Goal: Information Seeking & Learning: Learn about a topic

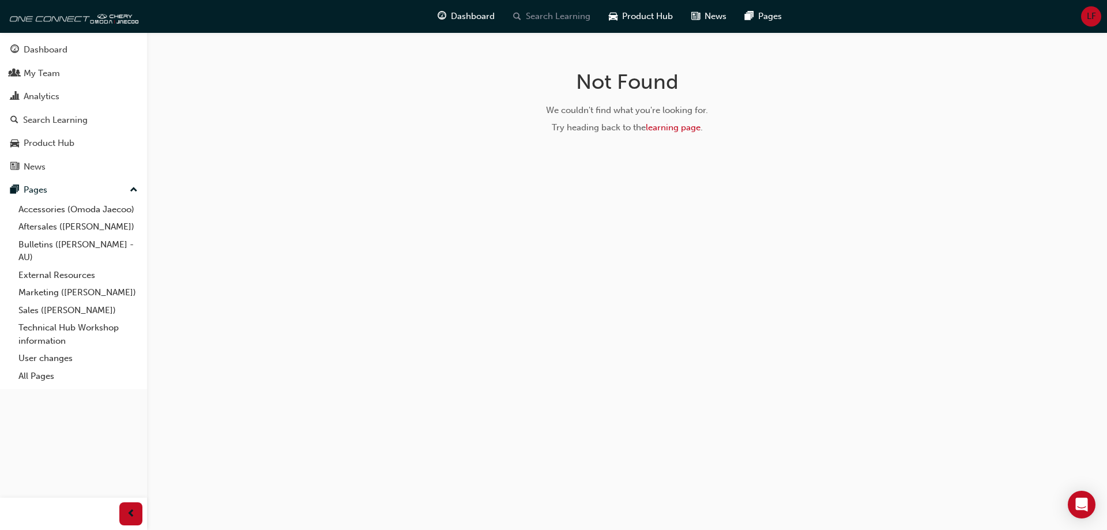
click at [513, 21] on span "search-icon" at bounding box center [517, 16] width 8 height 14
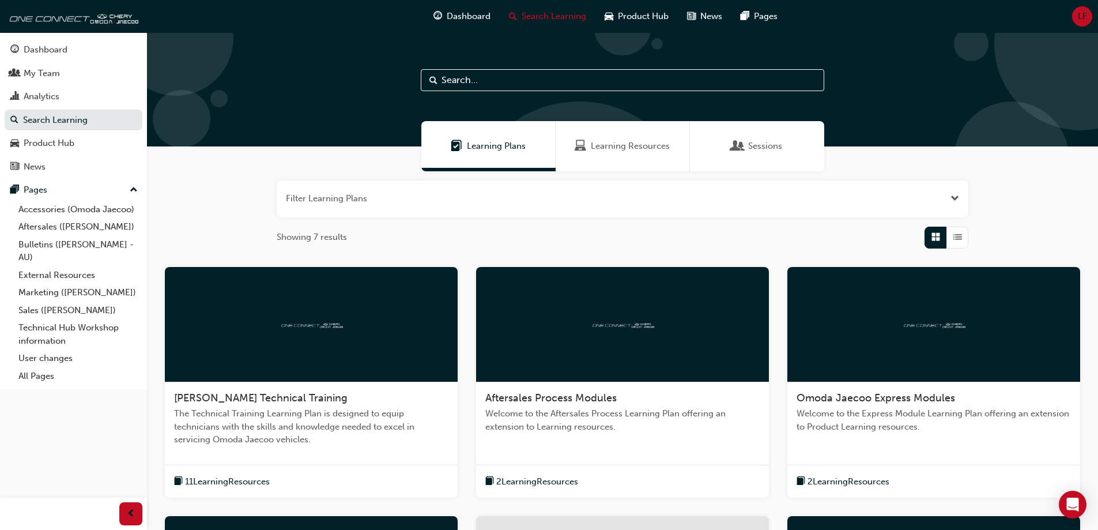
click at [348, 338] on div at bounding box center [311, 324] width 293 height 115
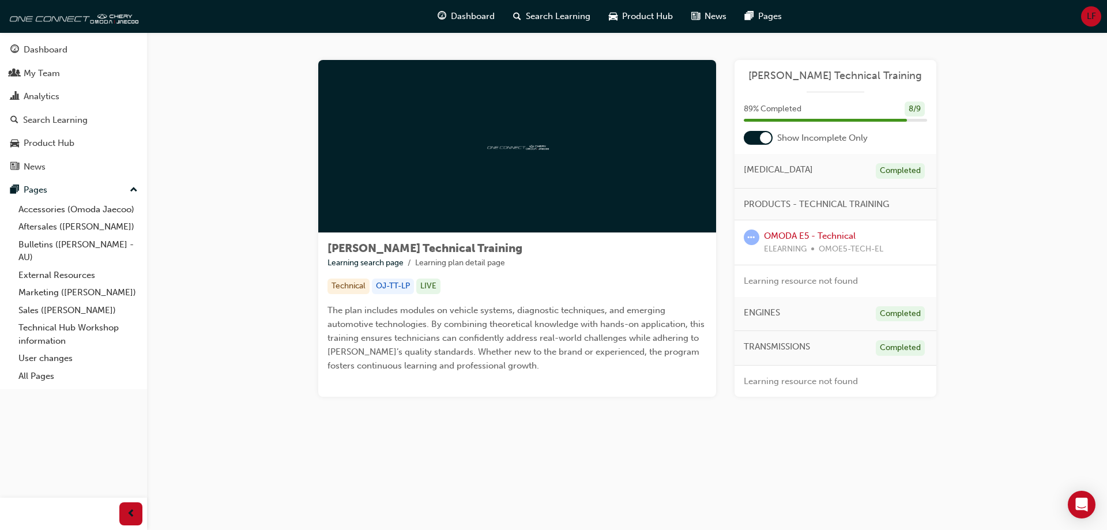
click at [795, 229] on div "OMODA E5 - Technical ELEARNING OMOE5-TECH-EL" at bounding box center [823, 242] width 119 height 26
click at [795, 231] on link "OMODA E5 - Technical" at bounding box center [810, 236] width 92 height 10
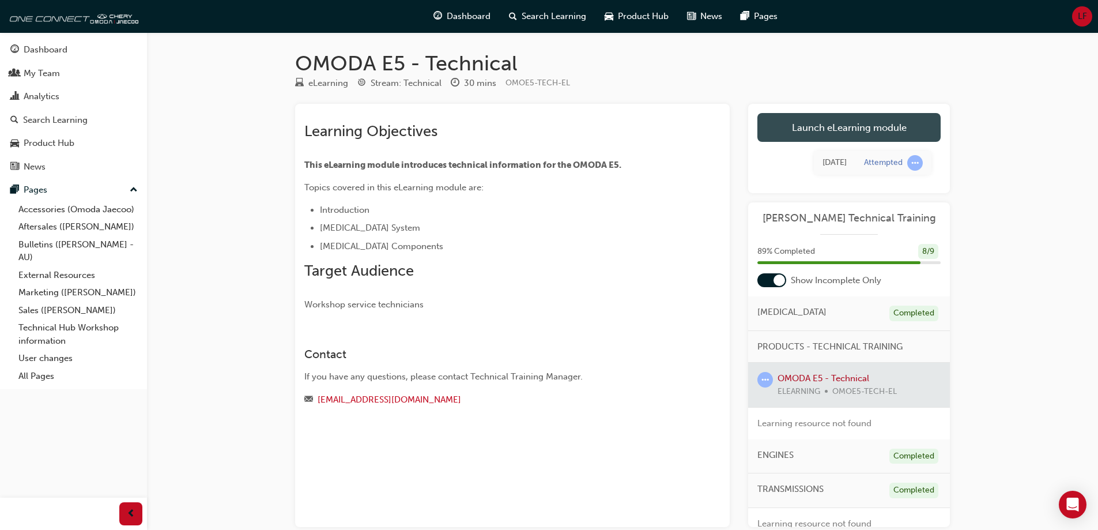
click at [839, 126] on link "Launch eLearning module" at bounding box center [848, 127] width 183 height 29
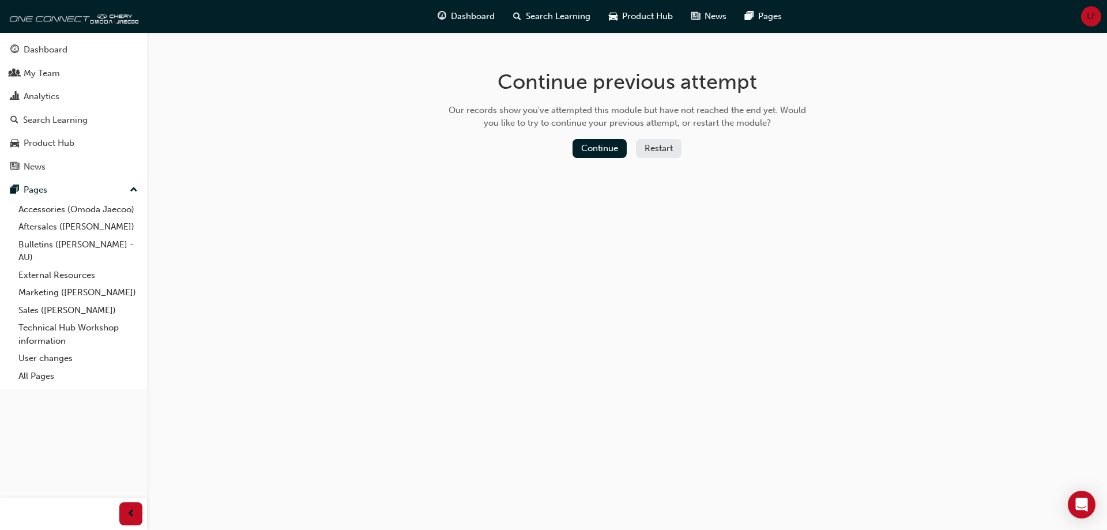
click at [603, 137] on div "Continue previous attempt Our records show you've attempted this module but hav…" at bounding box center [627, 115] width 375 height 167
click at [598, 145] on button "Continue" at bounding box center [599, 148] width 54 height 19
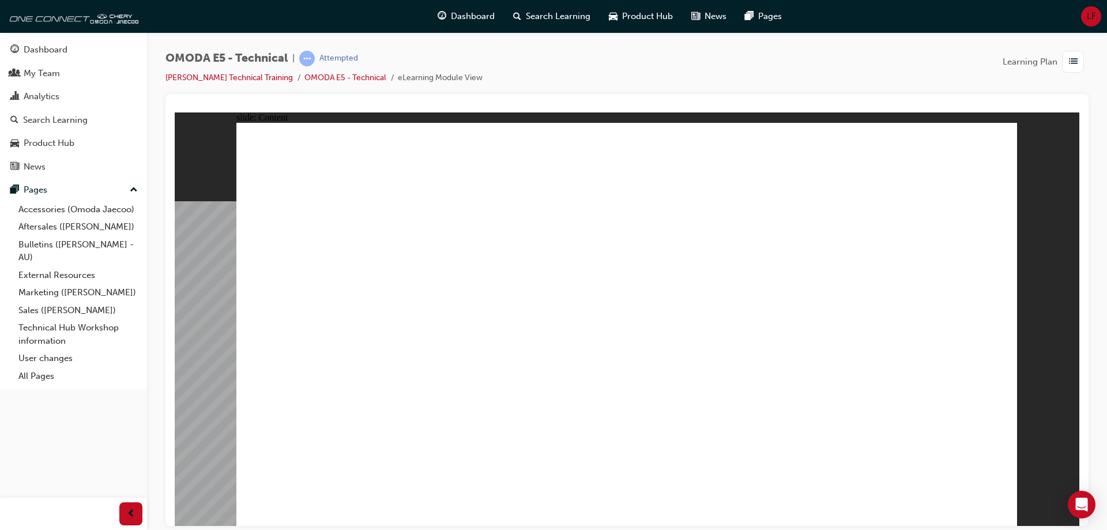
drag, startPoint x: 330, startPoint y: 459, endPoint x: 320, endPoint y: 463, distance: 10.9
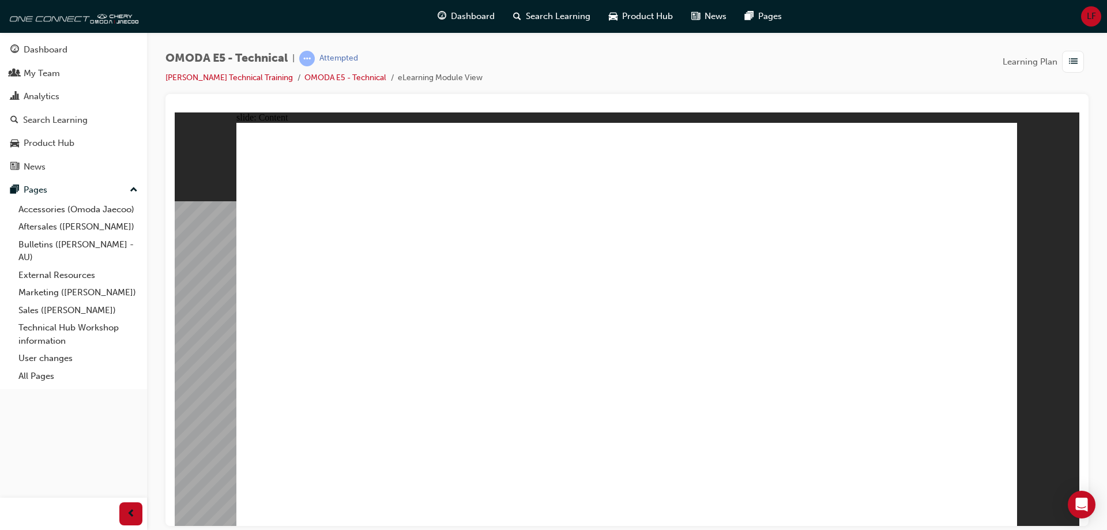
drag, startPoint x: 429, startPoint y: 353, endPoint x: 429, endPoint y: 364, distance: 11.0
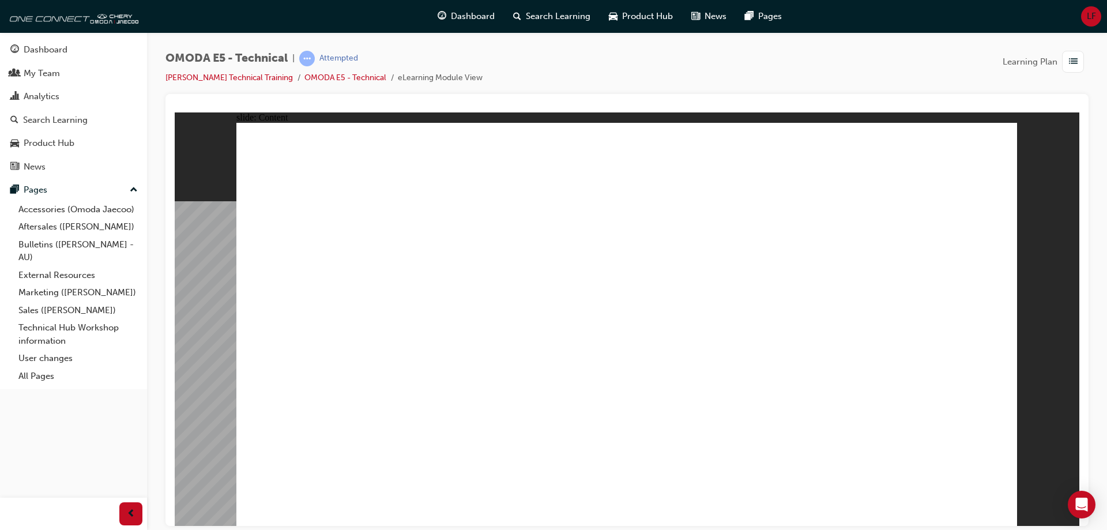
drag, startPoint x: 409, startPoint y: 368, endPoint x: 426, endPoint y: 318, distance: 52.3
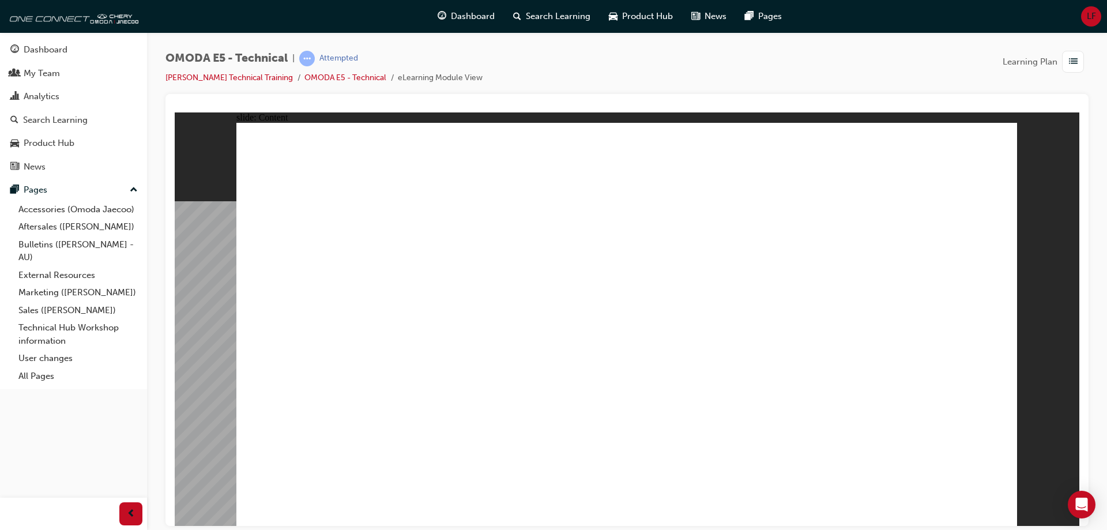
drag, startPoint x: 433, startPoint y: 356, endPoint x: 529, endPoint y: 246, distance: 145.5
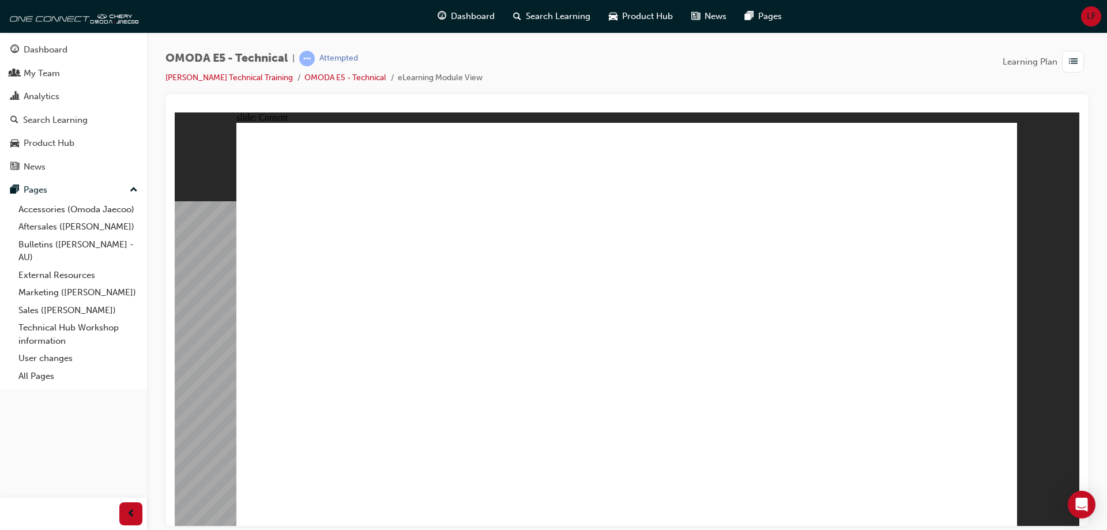
drag, startPoint x: 398, startPoint y: 363, endPoint x: 443, endPoint y: 328, distance: 57.5
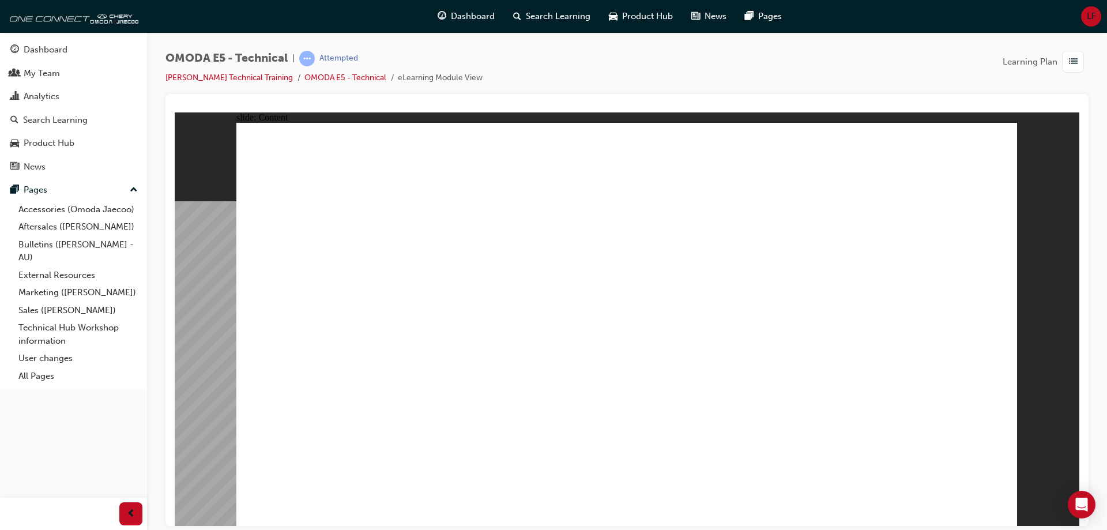
drag, startPoint x: 335, startPoint y: 337, endPoint x: 334, endPoint y: 404, distance: 66.9
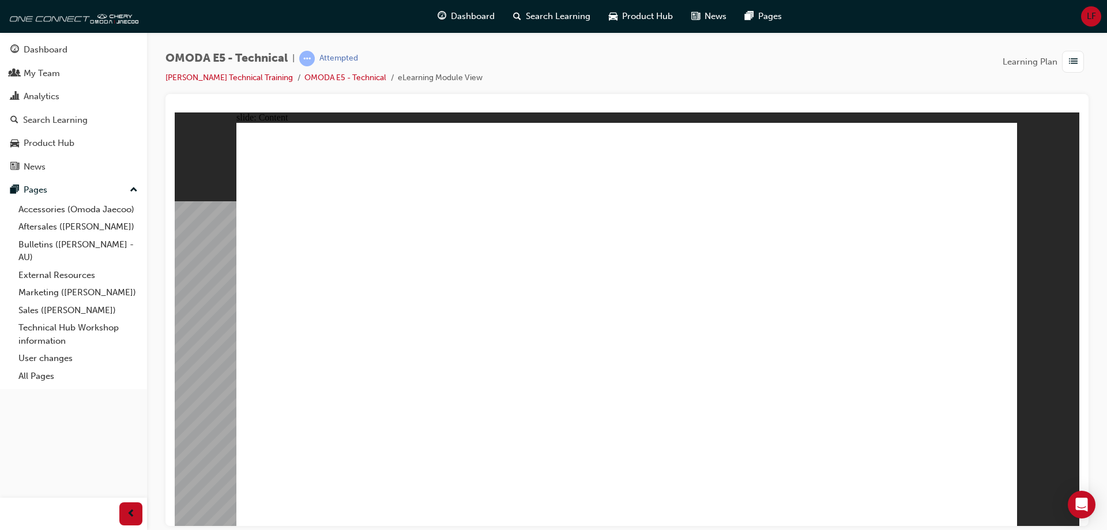
drag, startPoint x: 361, startPoint y: 416, endPoint x: 410, endPoint y: 423, distance: 48.9
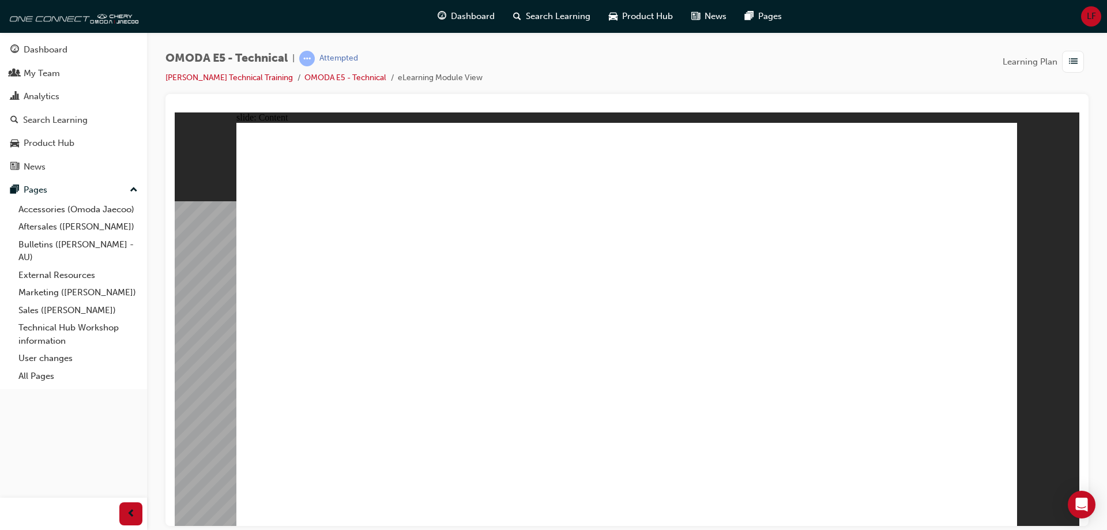
drag, startPoint x: 946, startPoint y: 477, endPoint x: 953, endPoint y: 475, distance: 7.1
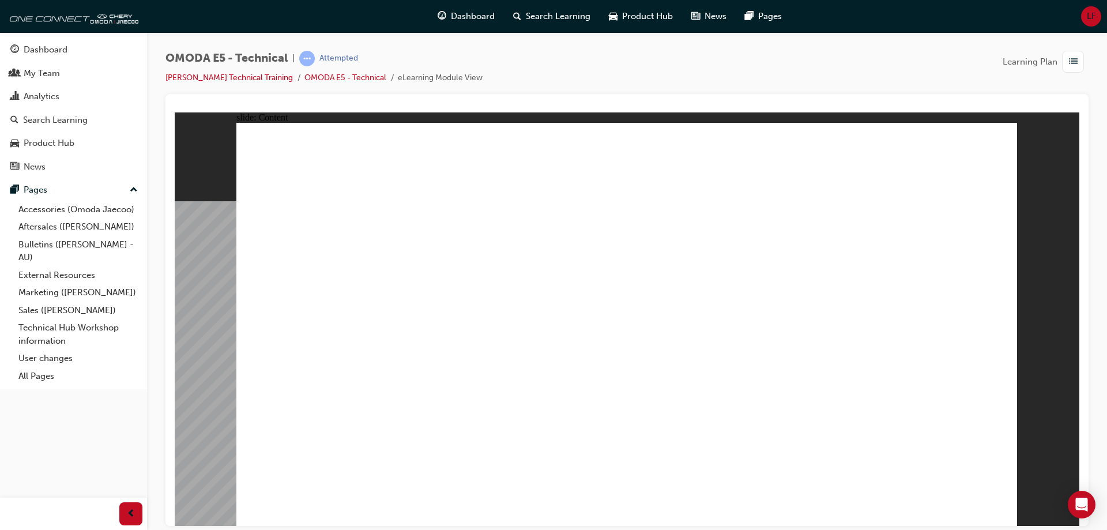
drag, startPoint x: 938, startPoint y: 242, endPoint x: 939, endPoint y: 229, distance: 12.7
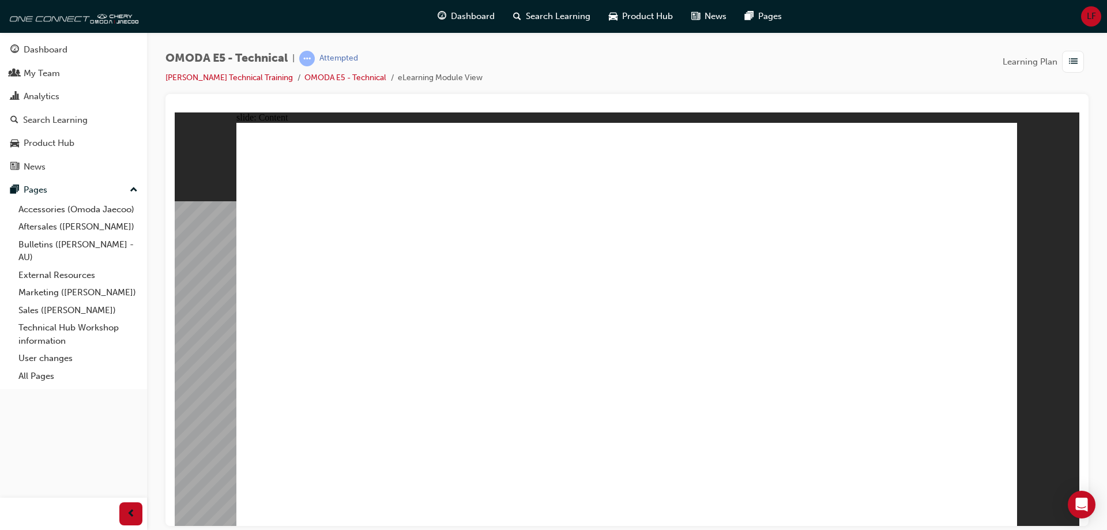
drag, startPoint x: 908, startPoint y: 267, endPoint x: 902, endPoint y: 301, distance: 34.1
drag, startPoint x: 911, startPoint y: 376, endPoint x: 917, endPoint y: 406, distance: 30.0
drag, startPoint x: 919, startPoint y: 461, endPoint x: 919, endPoint y: 468, distance: 7.5
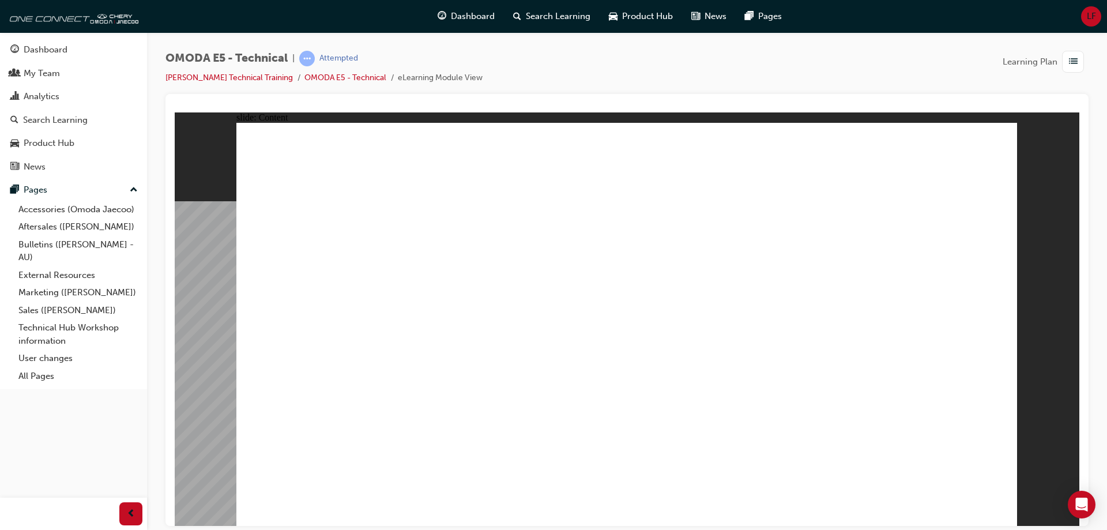
drag, startPoint x: 919, startPoint y: 468, endPoint x: 921, endPoint y: 363, distance: 105.5
drag, startPoint x: 921, startPoint y: 363, endPoint x: 928, endPoint y: 298, distance: 64.9
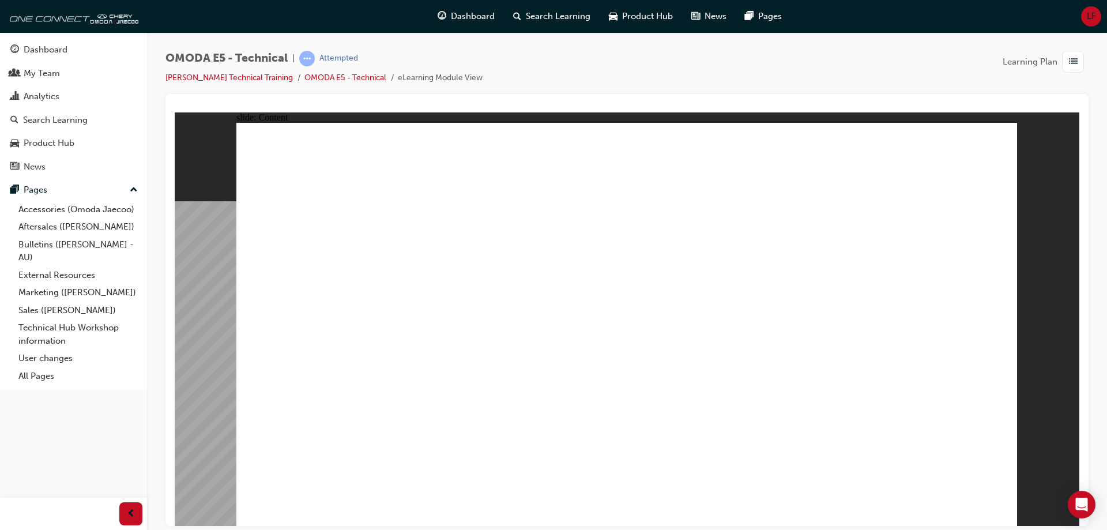
drag, startPoint x: 928, startPoint y: 277, endPoint x: 929, endPoint y: 262, distance: 15.0
drag, startPoint x: 911, startPoint y: 290, endPoint x: 908, endPoint y: 333, distance: 43.3
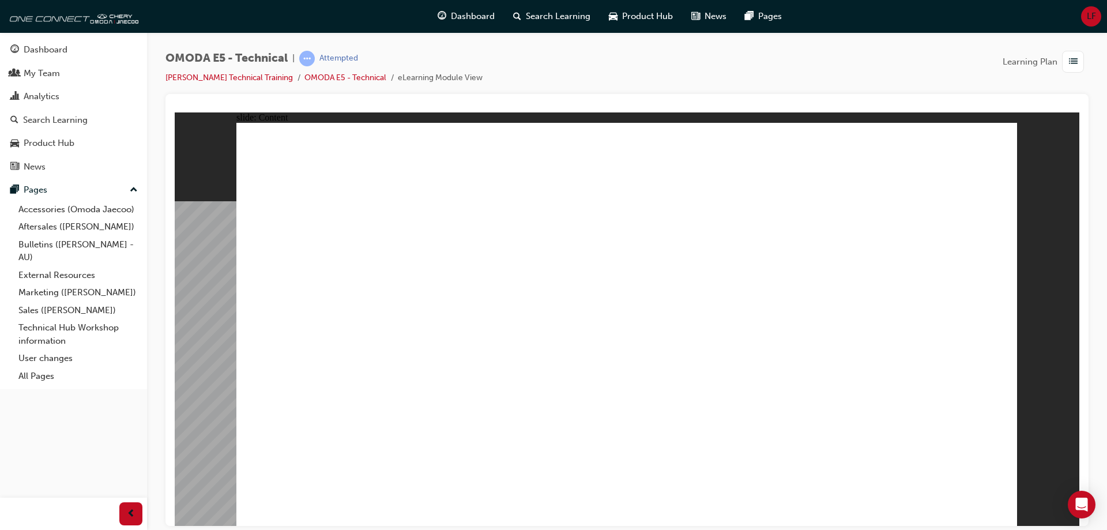
drag, startPoint x: 908, startPoint y: 333, endPoint x: 908, endPoint y: 417, distance: 84.2
drag, startPoint x: 908, startPoint y: 417, endPoint x: 908, endPoint y: 437, distance: 19.6
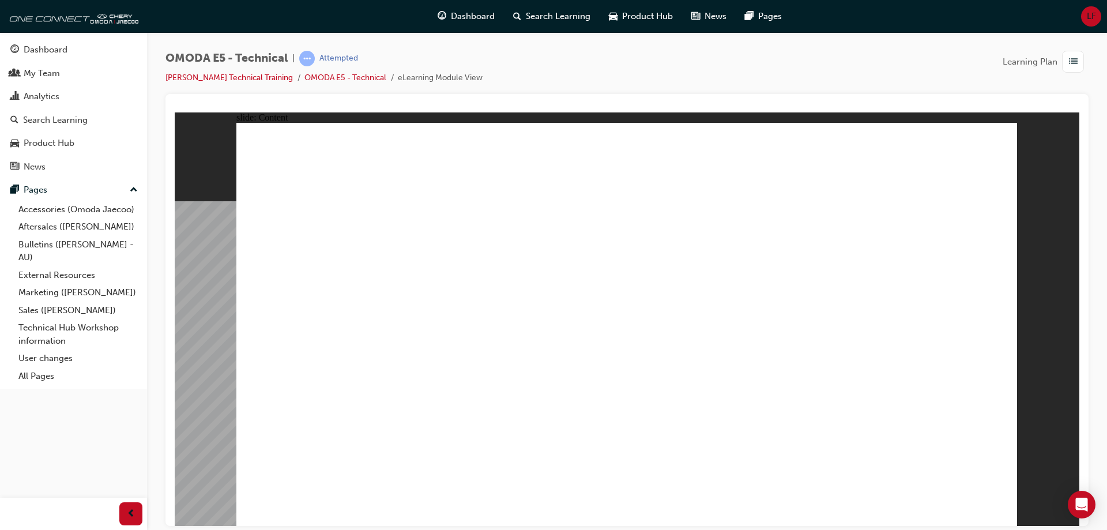
drag, startPoint x: 907, startPoint y: 444, endPoint x: 904, endPoint y: 461, distance: 17.6
drag, startPoint x: 904, startPoint y: 461, endPoint x: 898, endPoint y: 390, distance: 71.7
drag, startPoint x: 898, startPoint y: 390, endPoint x: 888, endPoint y: 250, distance: 140.5
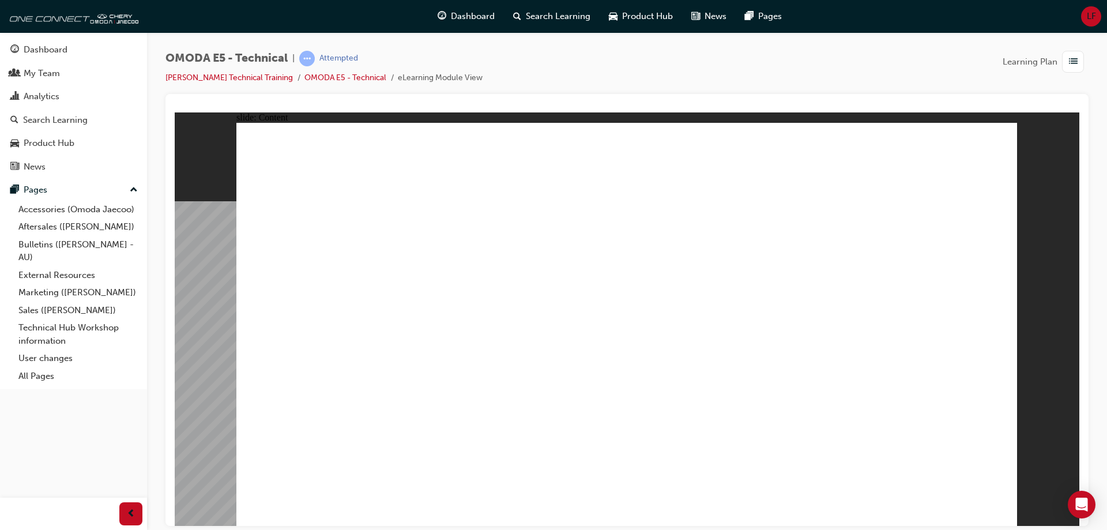
drag, startPoint x: 888, startPoint y: 220, endPoint x: 892, endPoint y: 208, distance: 13.1
drag, startPoint x: 900, startPoint y: 197, endPoint x: 928, endPoint y: 176, distance: 34.2
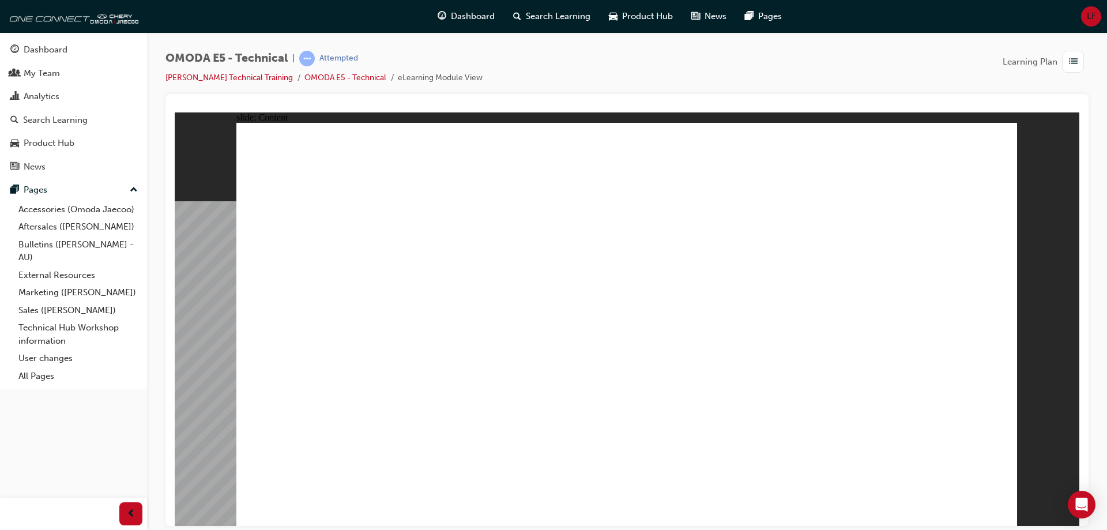
drag, startPoint x: 971, startPoint y: 187, endPoint x: 965, endPoint y: 172, distance: 15.5
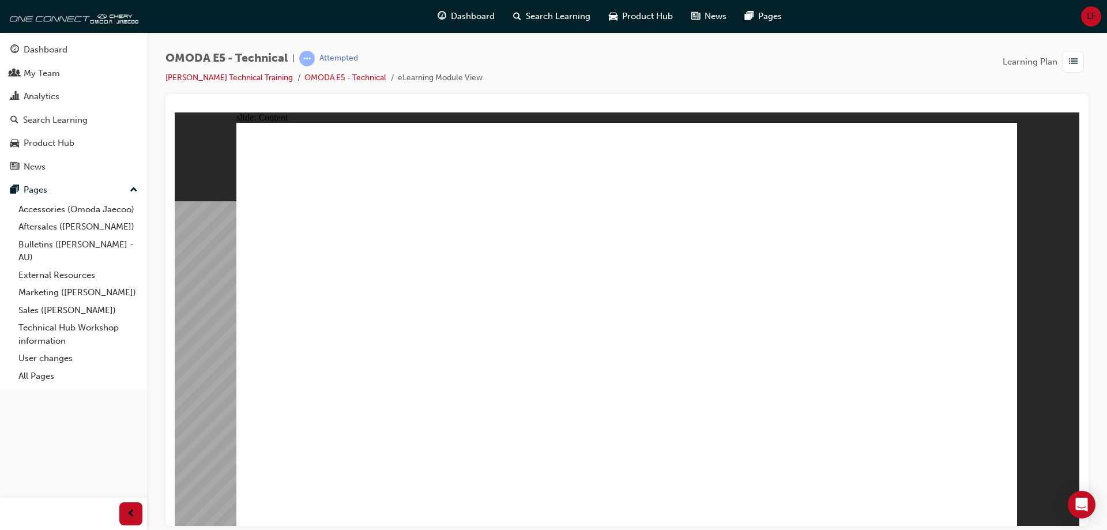
drag, startPoint x: 502, startPoint y: 267, endPoint x: 500, endPoint y: 300, distance: 32.3
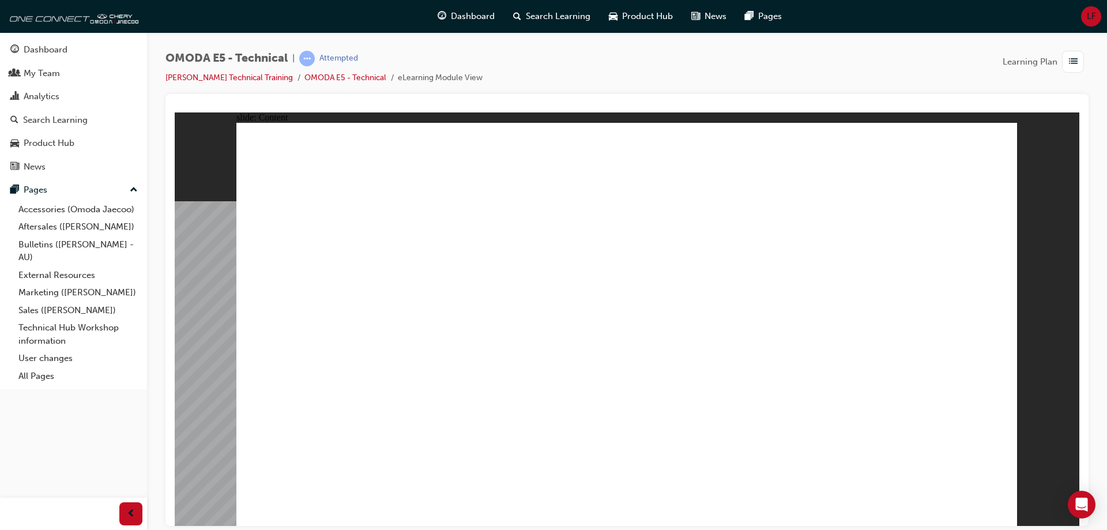
drag, startPoint x: 623, startPoint y: 435, endPoint x: 631, endPoint y: 430, distance: 9.1
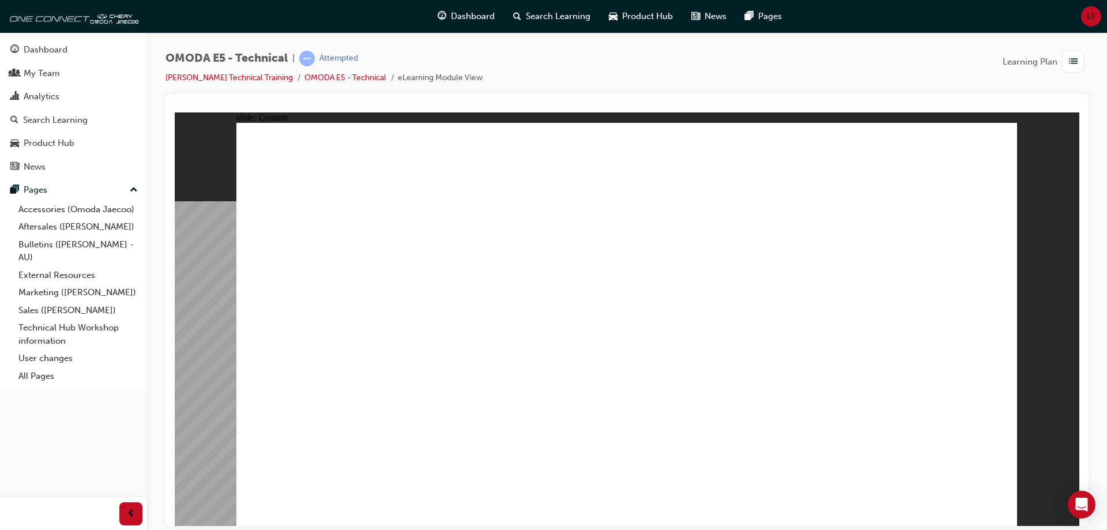
drag, startPoint x: 866, startPoint y: 431, endPoint x: 839, endPoint y: 432, distance: 27.1
drag, startPoint x: 839, startPoint y: 432, endPoint x: 740, endPoint y: 434, distance: 99.2
drag, startPoint x: 740, startPoint y: 434, endPoint x: 600, endPoint y: 422, distance: 140.6
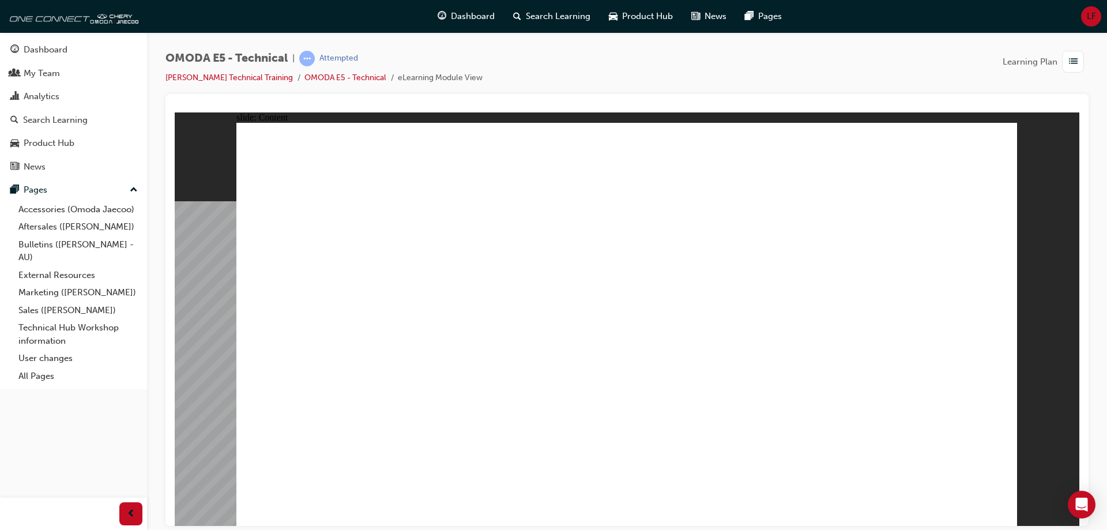
drag, startPoint x: 600, startPoint y: 422, endPoint x: 511, endPoint y: 421, distance: 88.8
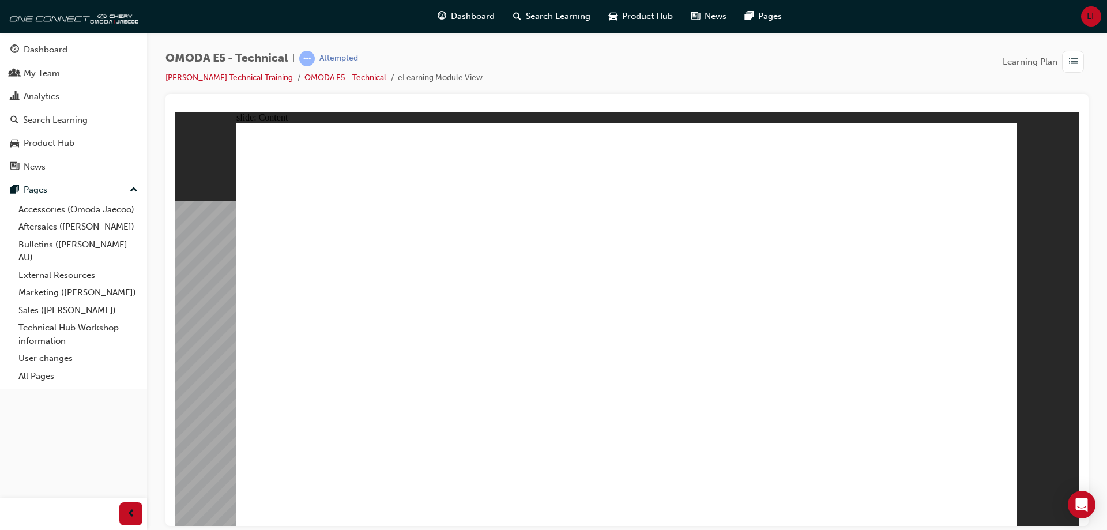
drag, startPoint x: 904, startPoint y: 395, endPoint x: 928, endPoint y: 371, distance: 33.0
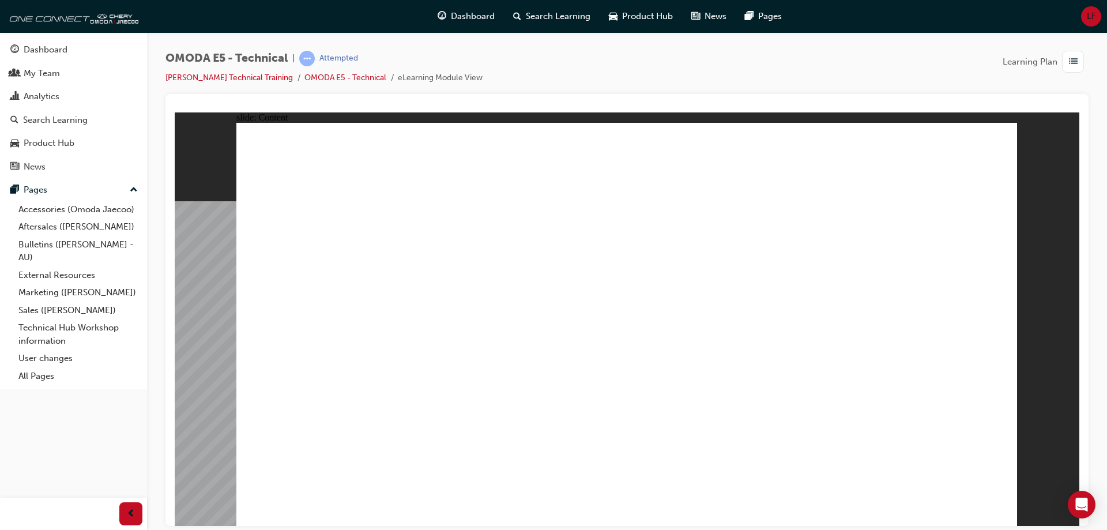
drag, startPoint x: 958, startPoint y: 277, endPoint x: 874, endPoint y: 262, distance: 84.8
drag, startPoint x: 807, startPoint y: 315, endPoint x: 648, endPoint y: 394, distance: 177.6
drag, startPoint x: 499, startPoint y: 371, endPoint x: 444, endPoint y: 370, distance: 54.8
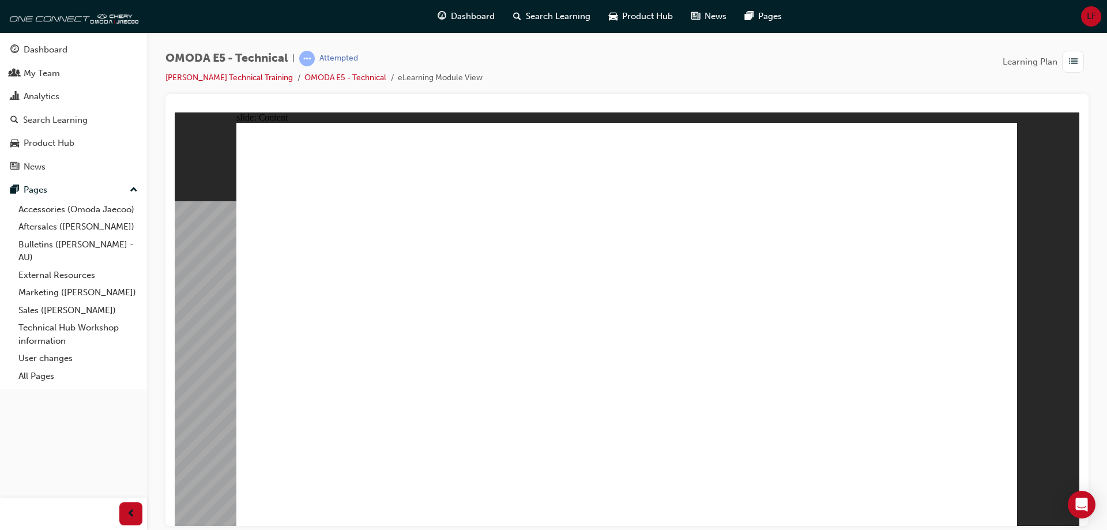
drag, startPoint x: 429, startPoint y: 366, endPoint x: 425, endPoint y: 347, distance: 19.4
drag, startPoint x: 428, startPoint y: 338, endPoint x: 522, endPoint y: 237, distance: 137.9
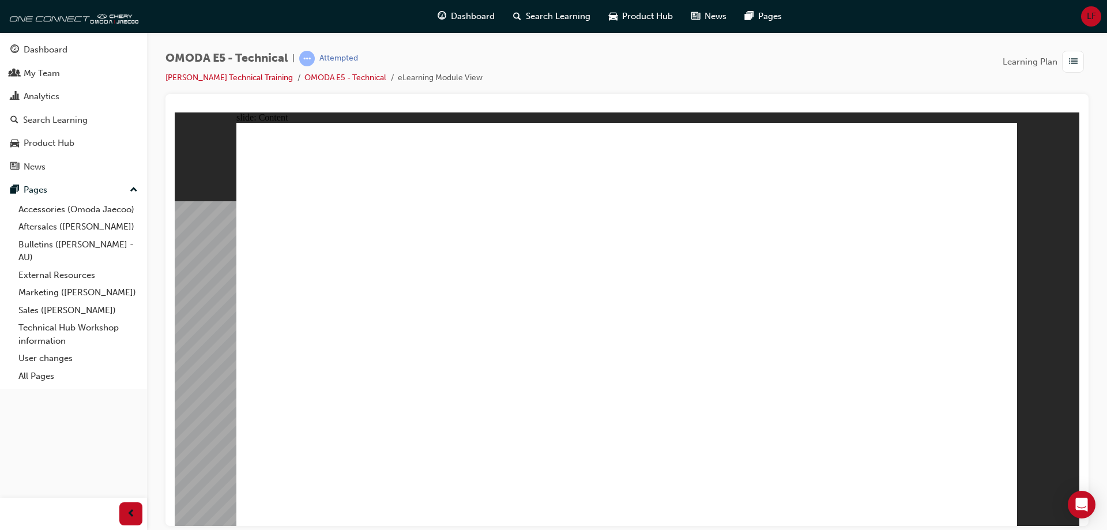
drag, startPoint x: 364, startPoint y: 390, endPoint x: 368, endPoint y: 377, distance: 13.7
drag
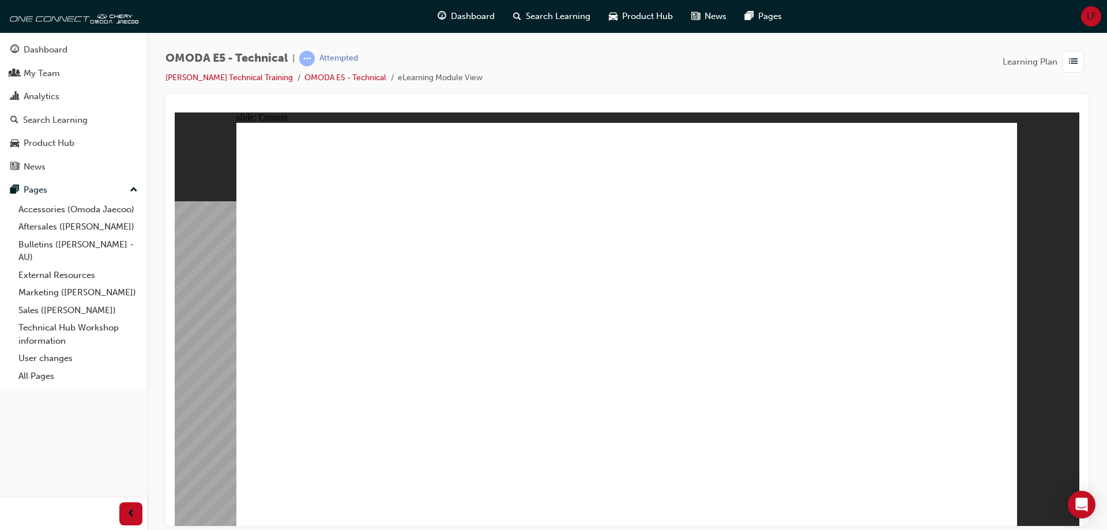
drag, startPoint x: 370, startPoint y: 400, endPoint x: 533, endPoint y: 355, distance: 169.4
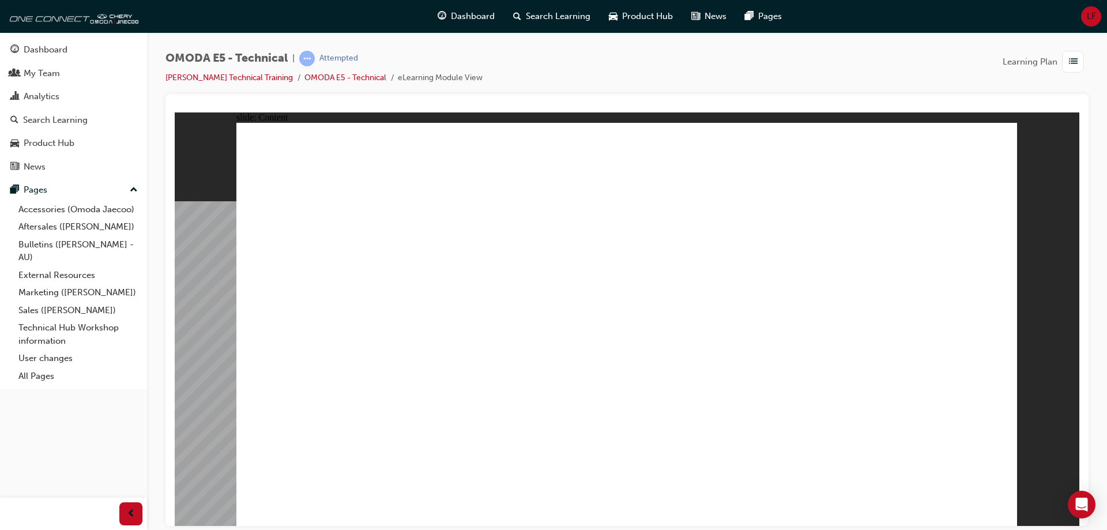
drag, startPoint x: 406, startPoint y: 232, endPoint x: 489, endPoint y: 244, distance: 83.8
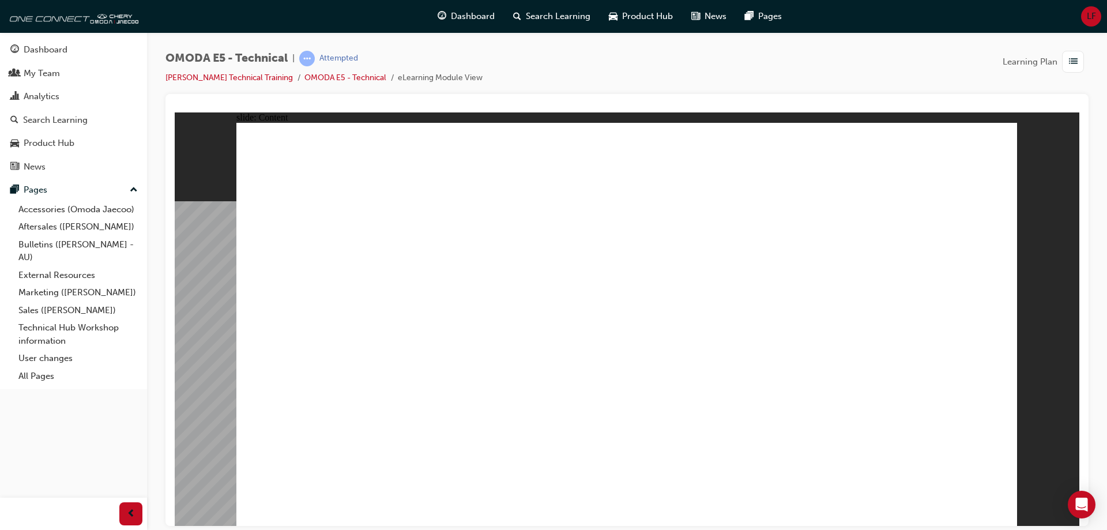
drag, startPoint x: 420, startPoint y: 456, endPoint x: 765, endPoint y: 443, distance: 345.0
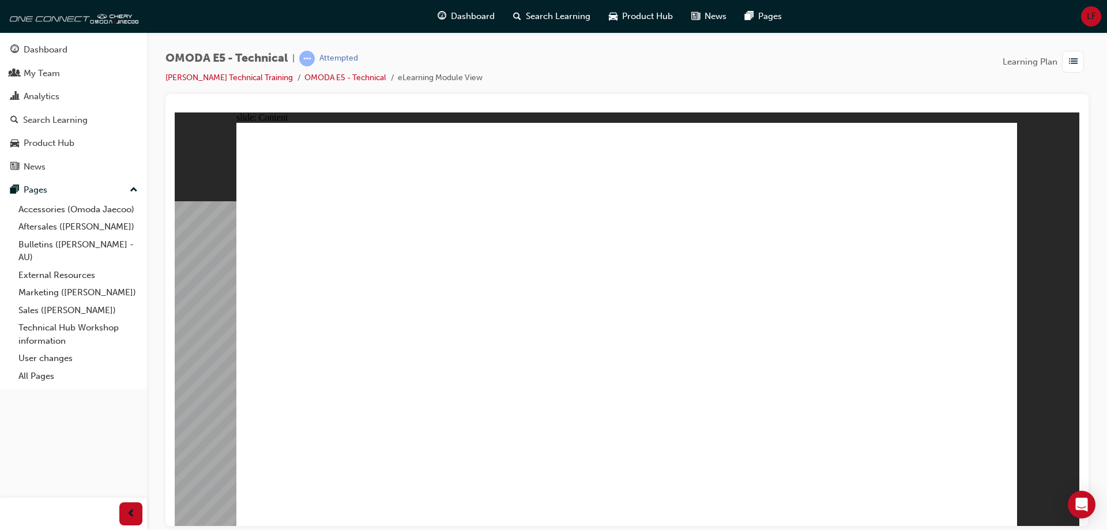
drag, startPoint x: 822, startPoint y: 461, endPoint x: 1021, endPoint y: 458, distance: 199.5
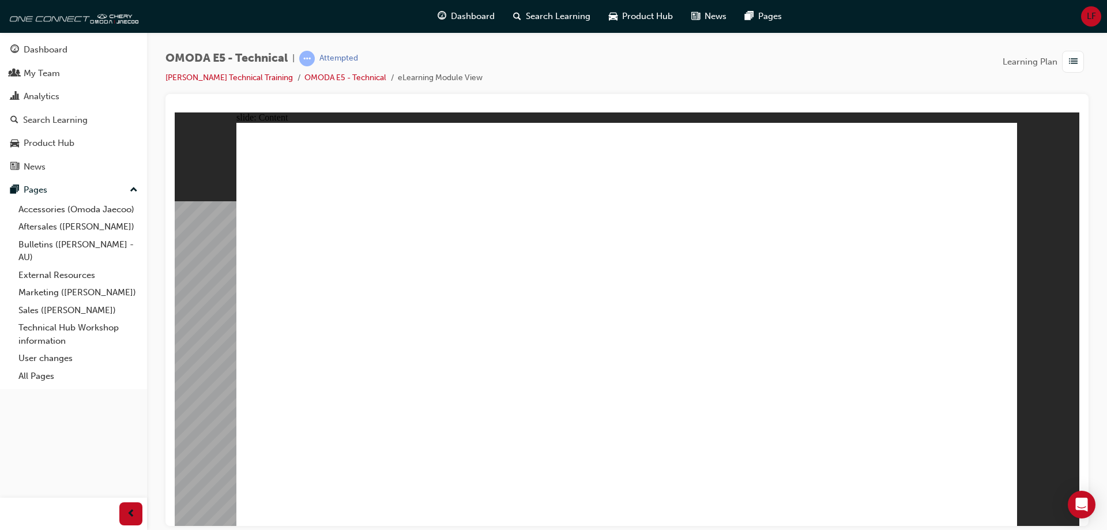
drag, startPoint x: 563, startPoint y: 319, endPoint x: 564, endPoint y: 311, distance: 8.1
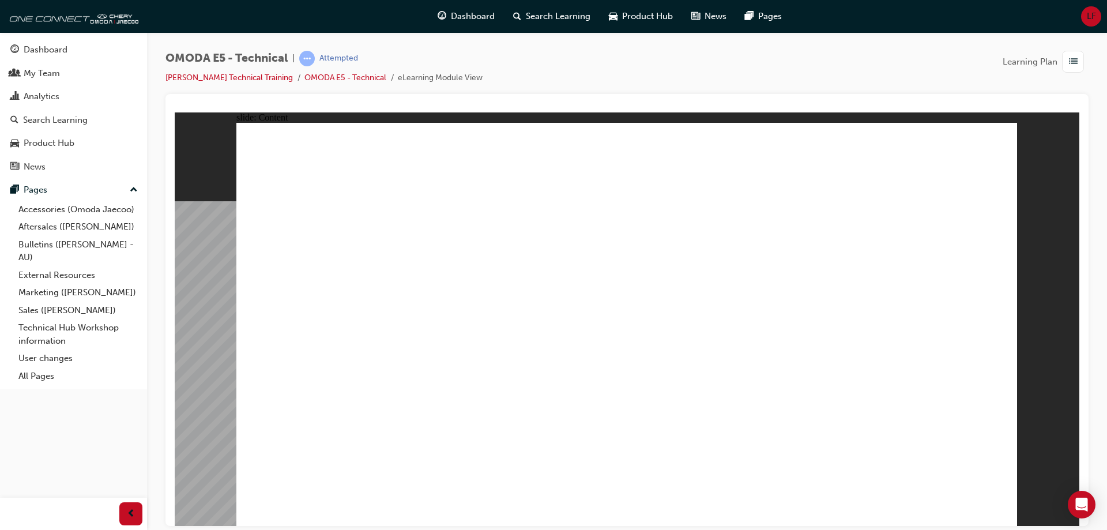
drag, startPoint x: 589, startPoint y: 271, endPoint x: 549, endPoint y: 228, distance: 59.1
drag, startPoint x: 474, startPoint y: 281, endPoint x: 589, endPoint y: 379, distance: 150.4
drag, startPoint x: 718, startPoint y: 399, endPoint x: 793, endPoint y: 422, distance: 77.7
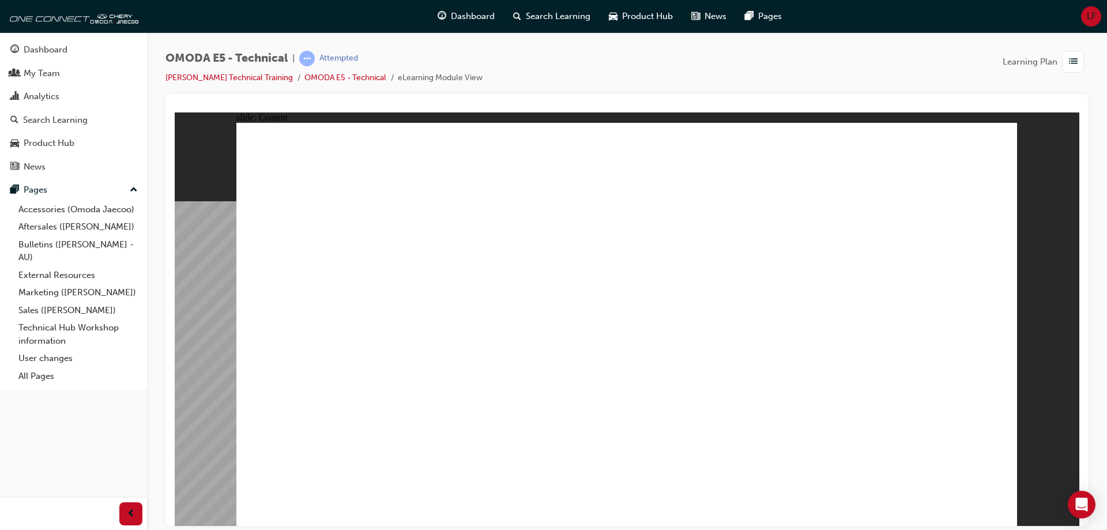
drag, startPoint x: 1002, startPoint y: 508, endPoint x: 1111, endPoint y: 171, distance: 354.9
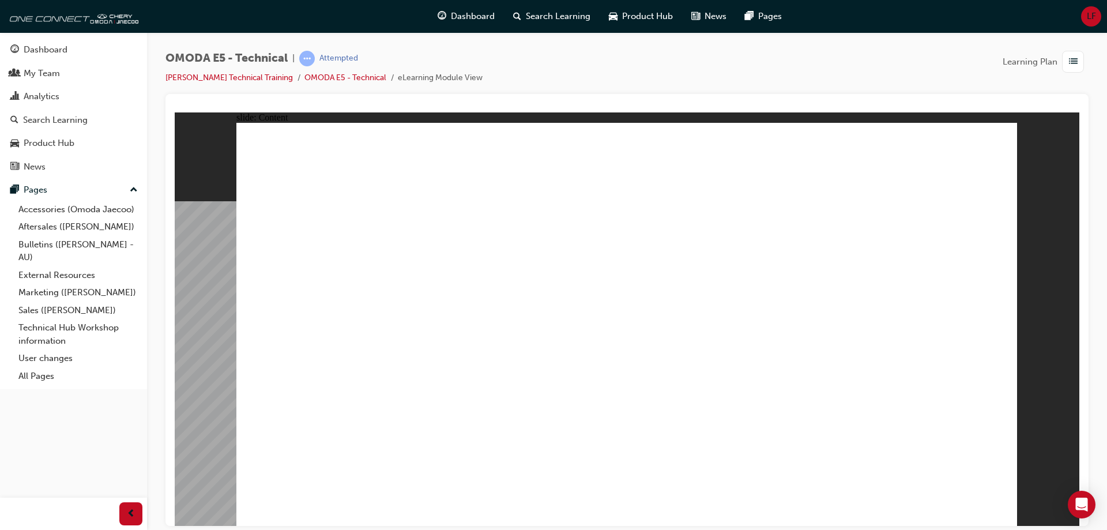
drag, startPoint x: 819, startPoint y: 395, endPoint x: 832, endPoint y: 403, distance: 15.5
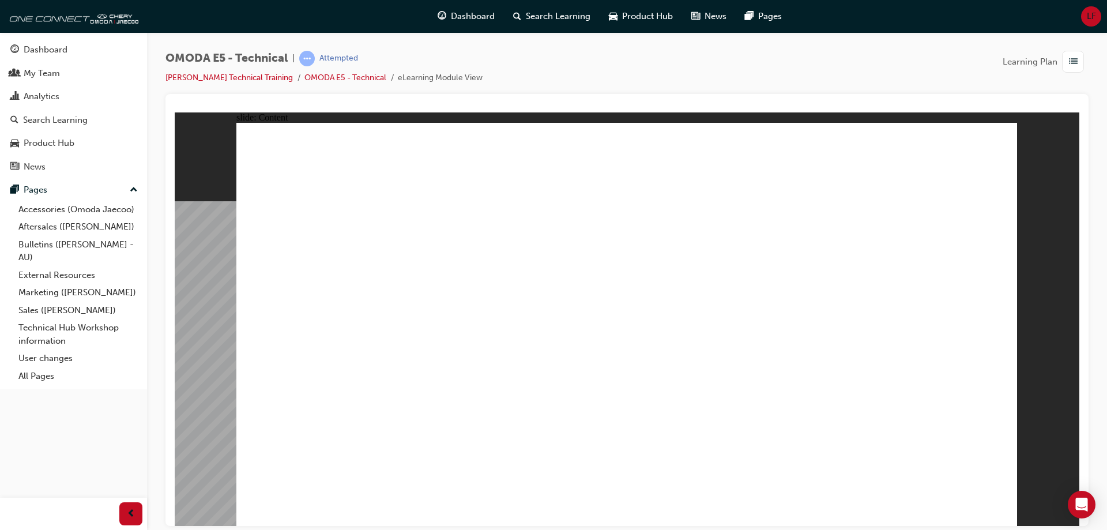
drag, startPoint x: 417, startPoint y: 394, endPoint x: 417, endPoint y: 387, distance: 7.5
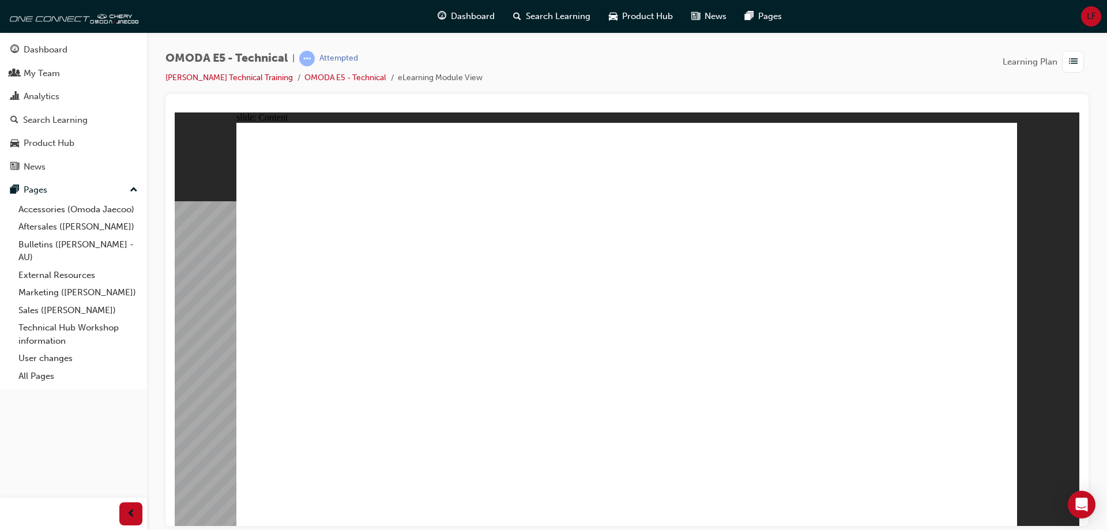
drag, startPoint x: 415, startPoint y: 239, endPoint x: 472, endPoint y: 216, distance: 60.8
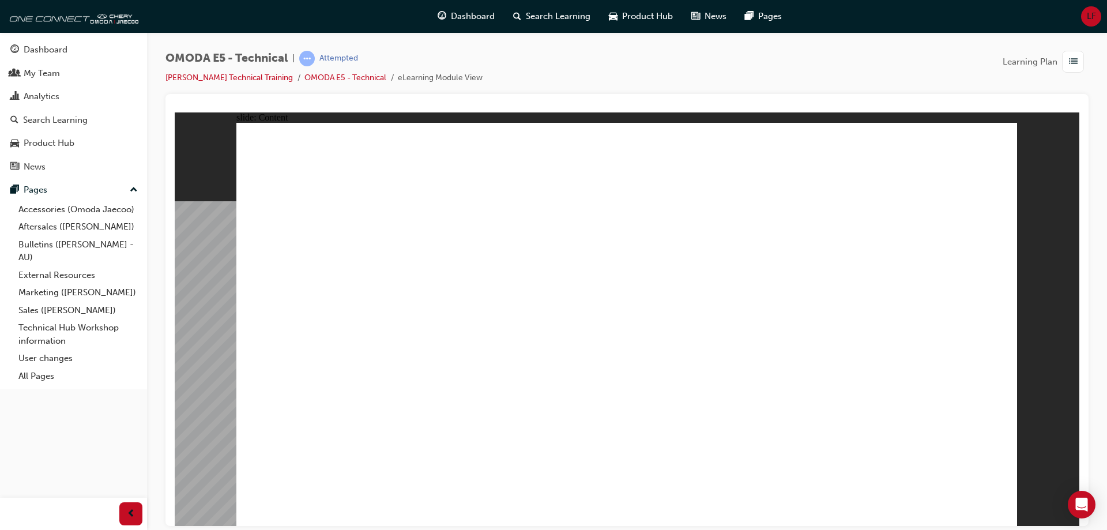
drag, startPoint x: 714, startPoint y: 338, endPoint x: 707, endPoint y: 332, distance: 9.0
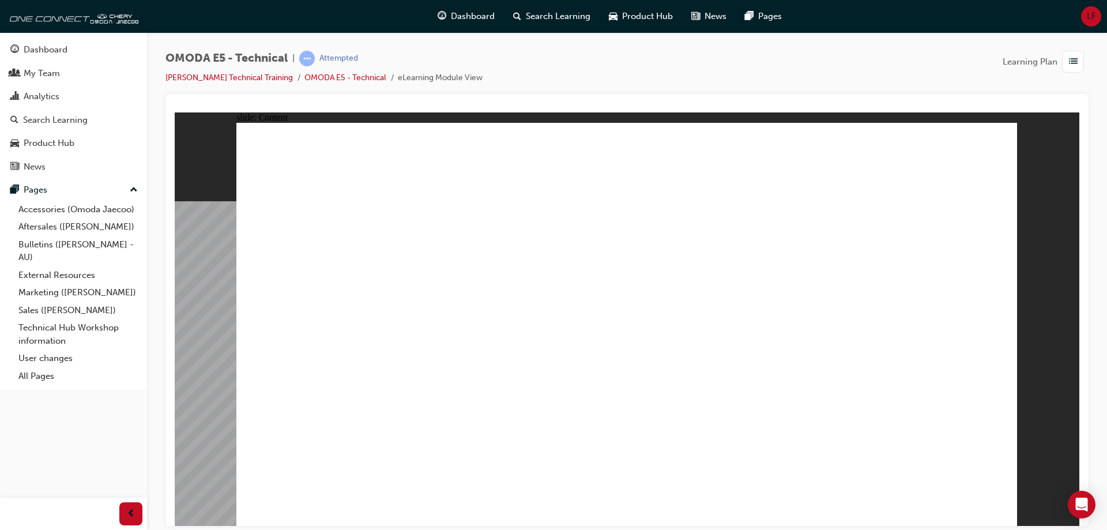
drag, startPoint x: 236, startPoint y: 421, endPoint x: 257, endPoint y: 426, distance: 22.0
click at [236, 421] on div "slide: Content Rectangle 1 High voltage components insulation inspection Select…" at bounding box center [627, 318] width 904 height 413
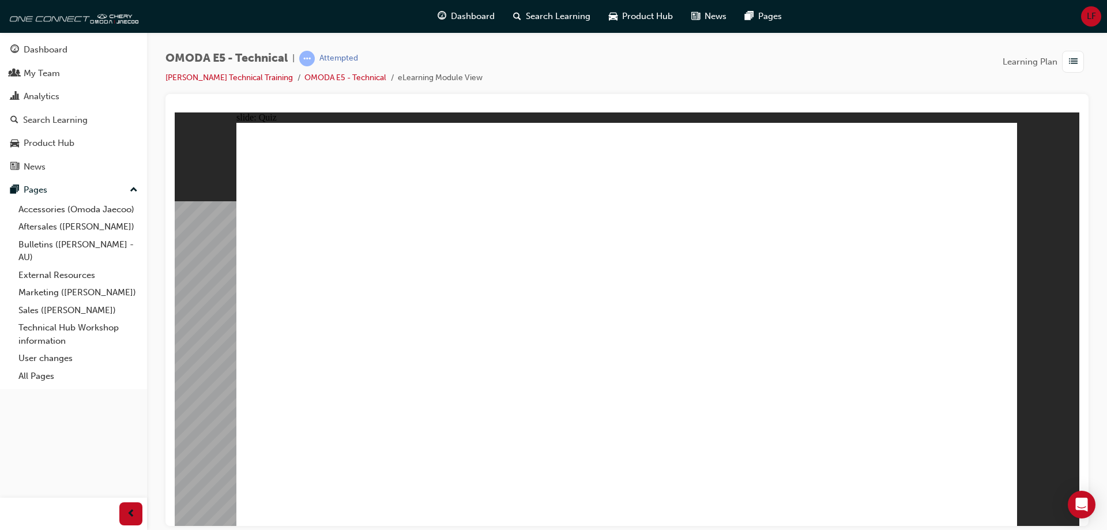
drag, startPoint x: 402, startPoint y: 310, endPoint x: 383, endPoint y: 397, distance: 89.1
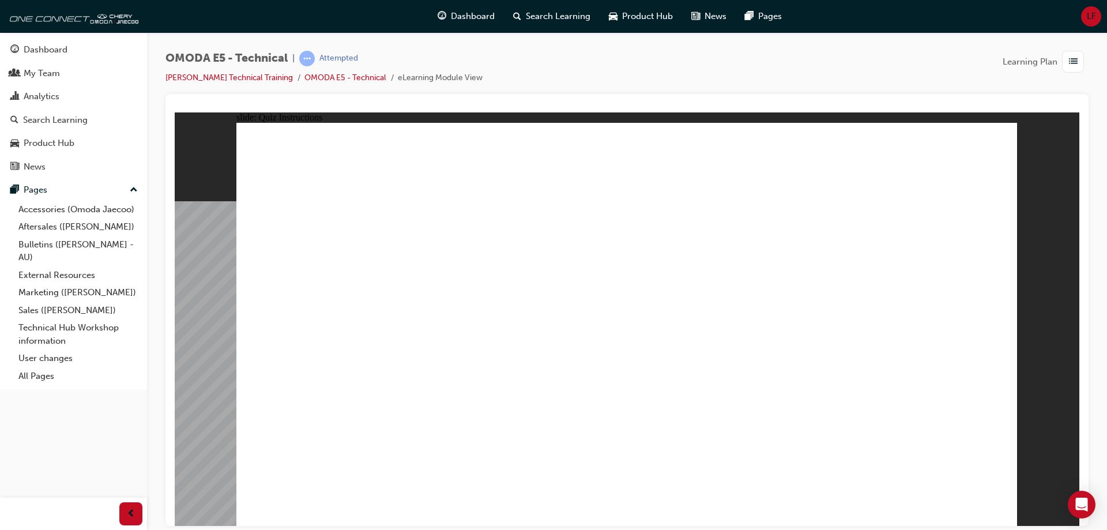
radio input "true"
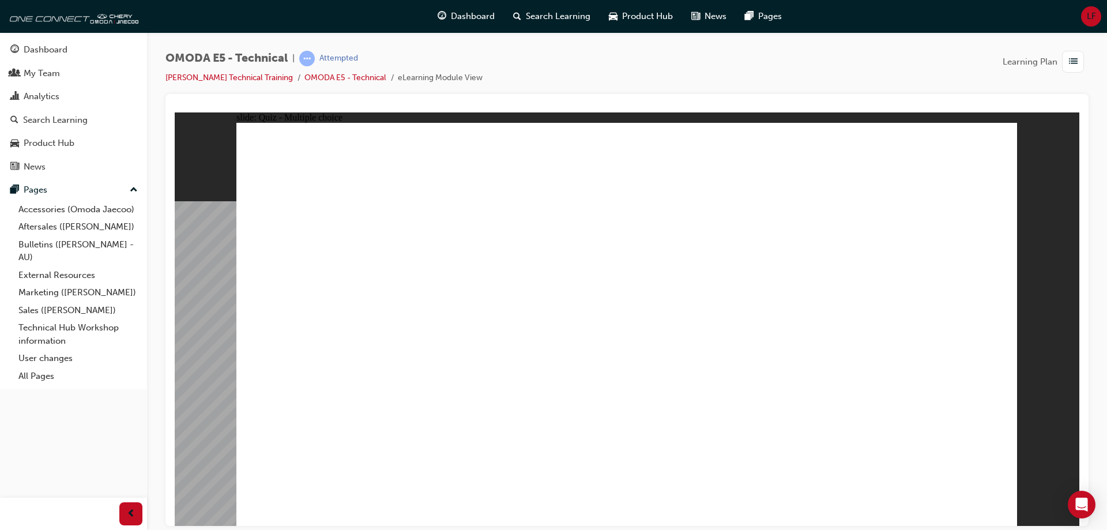
radio input "true"
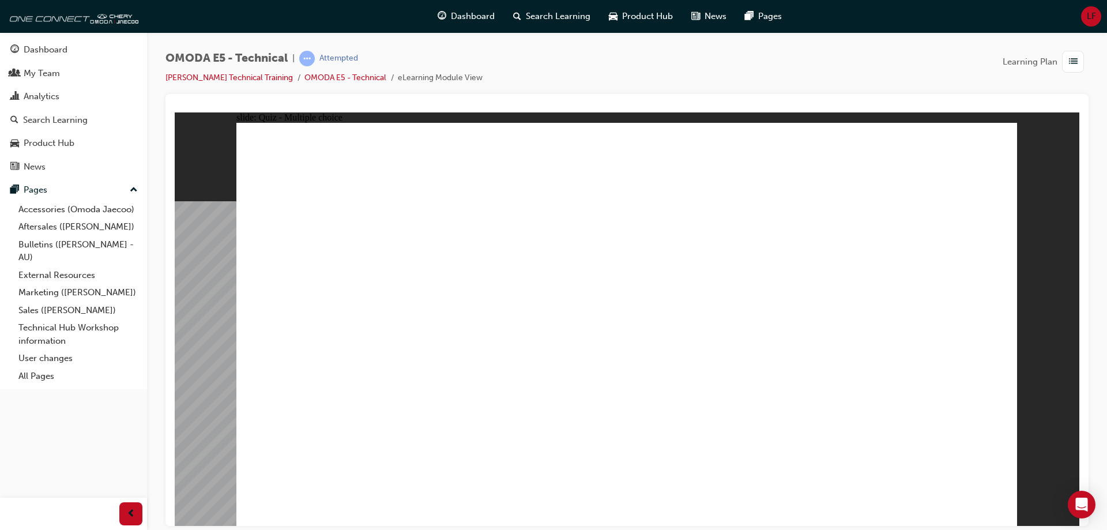
radio input "true"
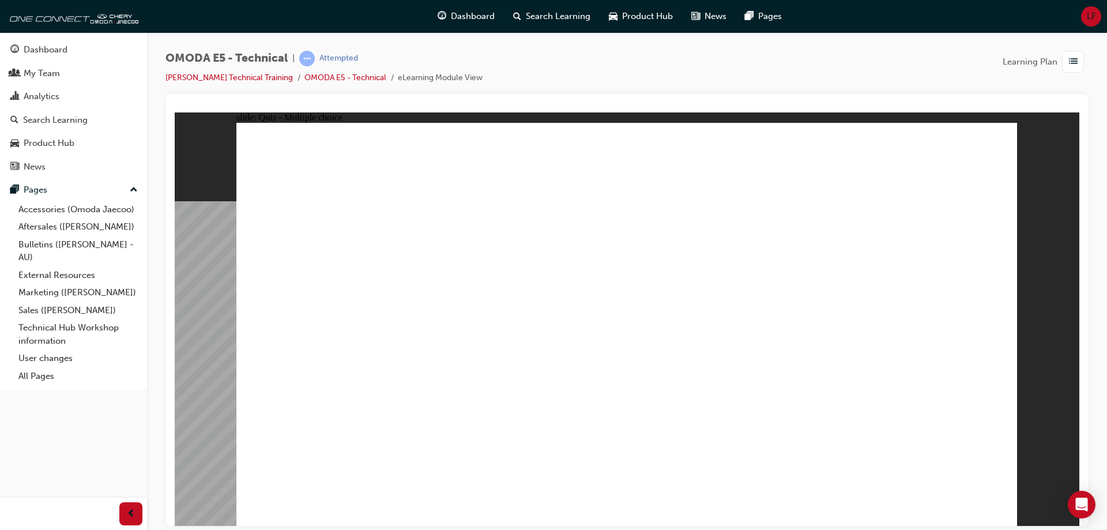
radio input "true"
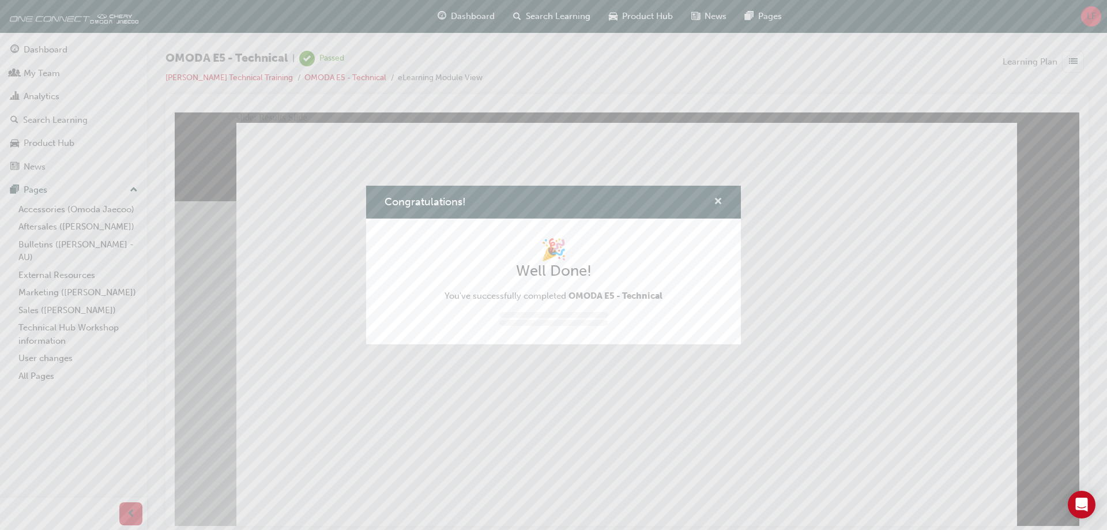
click at [719, 203] on span "cross-icon" at bounding box center [718, 202] width 9 height 10
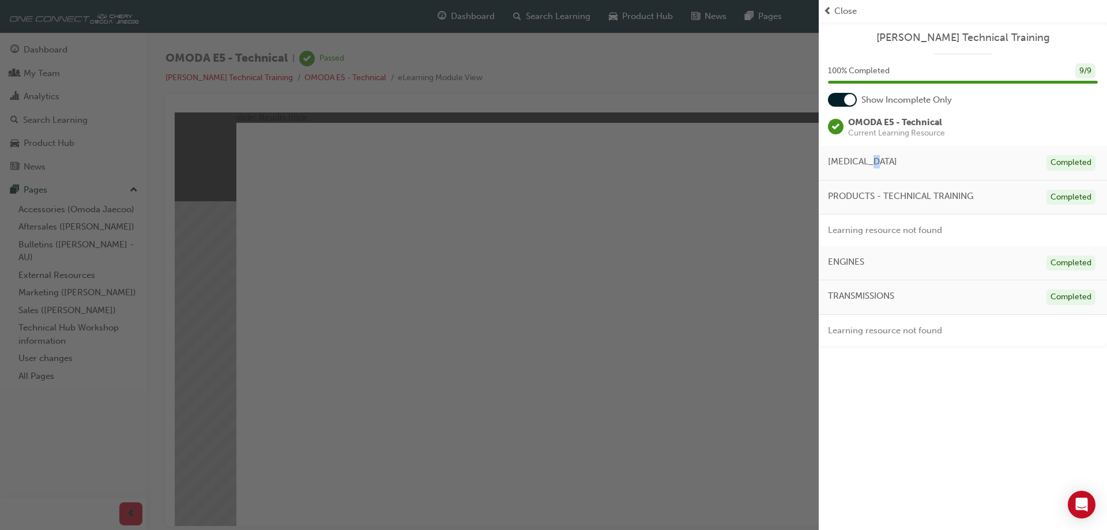
click at [873, 145] on div "Omoda Jaecoo Technical Training 100 % Completed 9 / 9 Show Incomplete Only OMOD…" at bounding box center [963, 184] width 288 height 324
click at [771, 164] on div "button" at bounding box center [409, 265] width 819 height 530
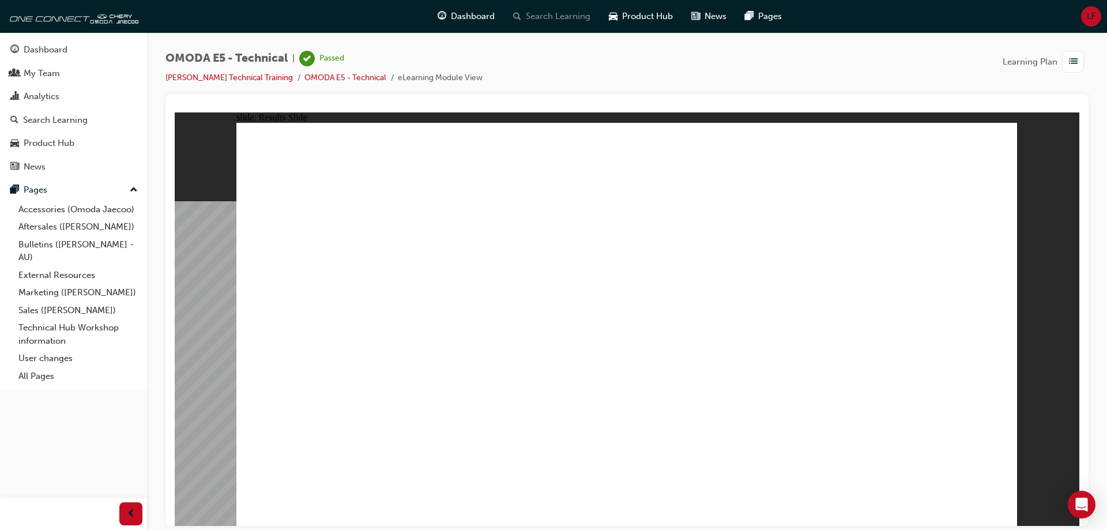
click at [533, 16] on span "Search Learning" at bounding box center [558, 16] width 65 height 13
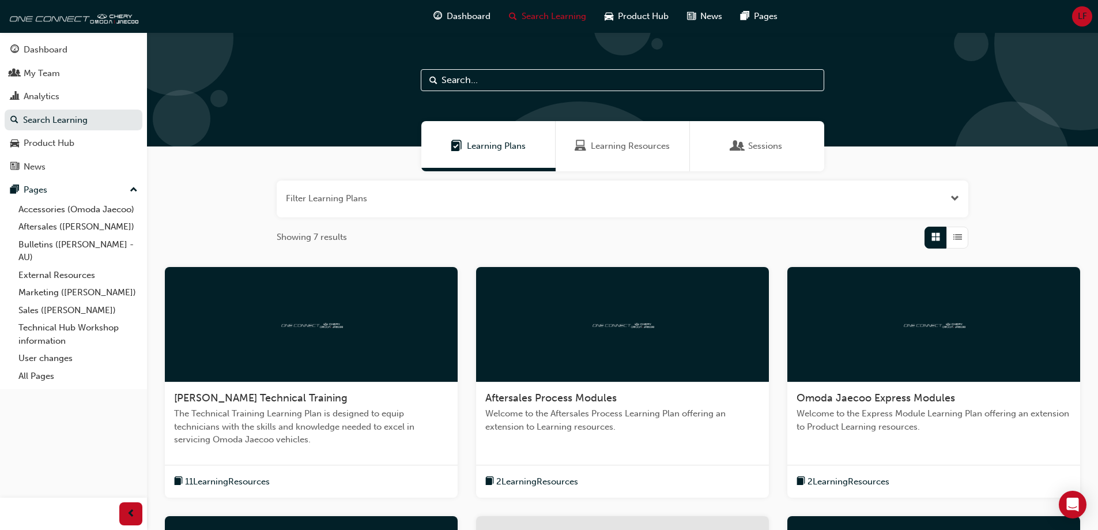
click at [653, 344] on div at bounding box center [622, 324] width 293 height 115
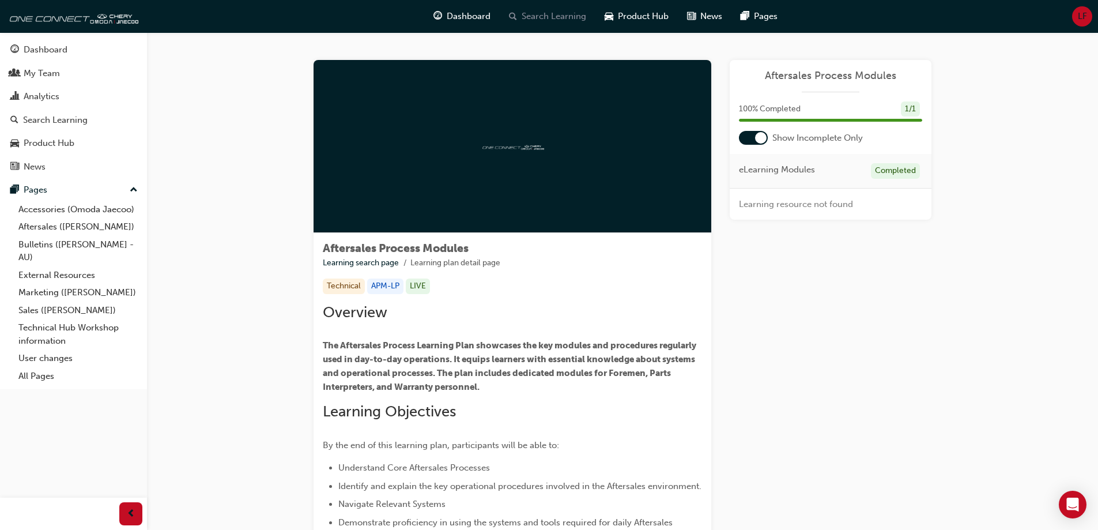
click at [539, 18] on span "Search Learning" at bounding box center [554, 16] width 65 height 13
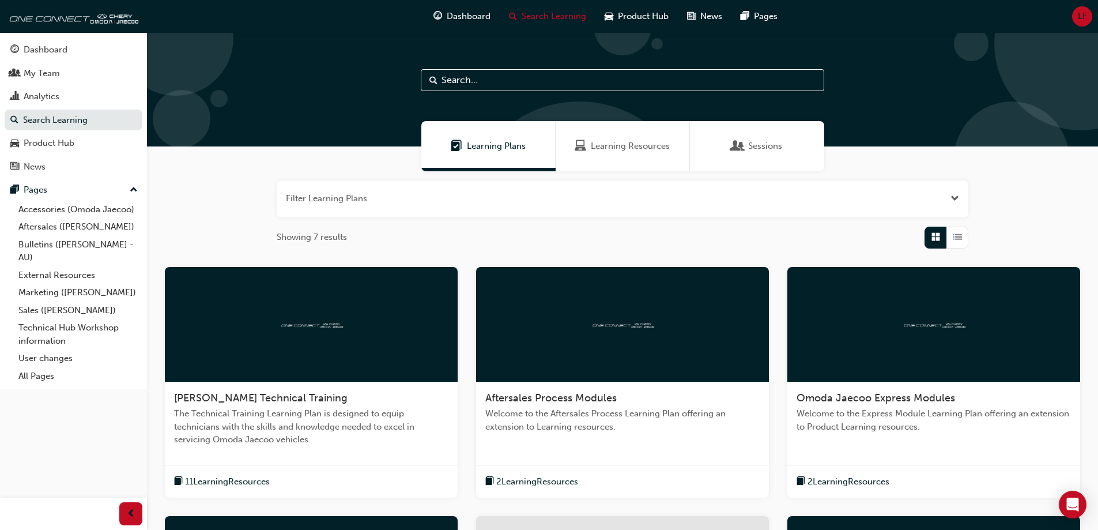
click at [819, 316] on div at bounding box center [933, 324] width 293 height 115
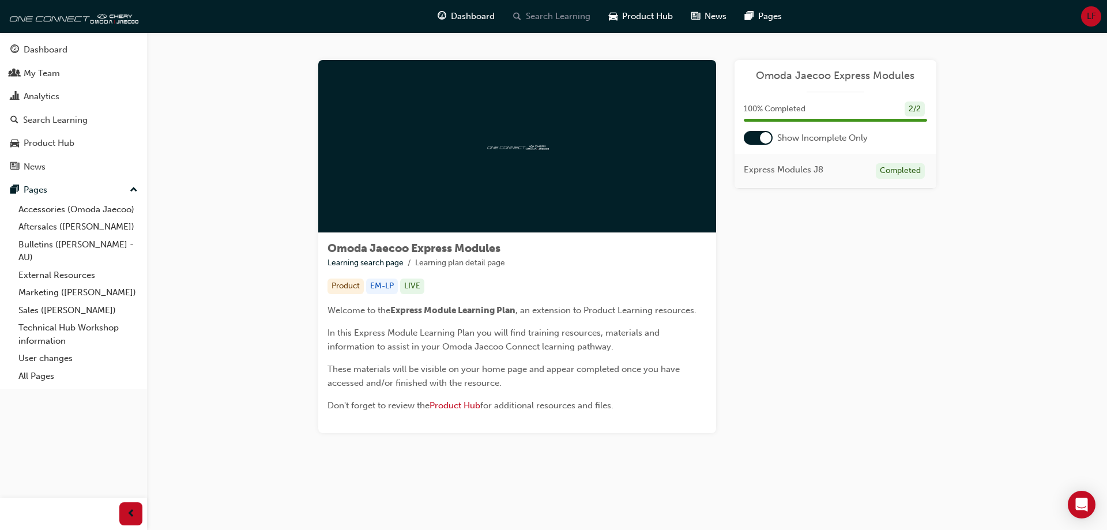
click at [564, 20] on span "Search Learning" at bounding box center [558, 16] width 65 height 13
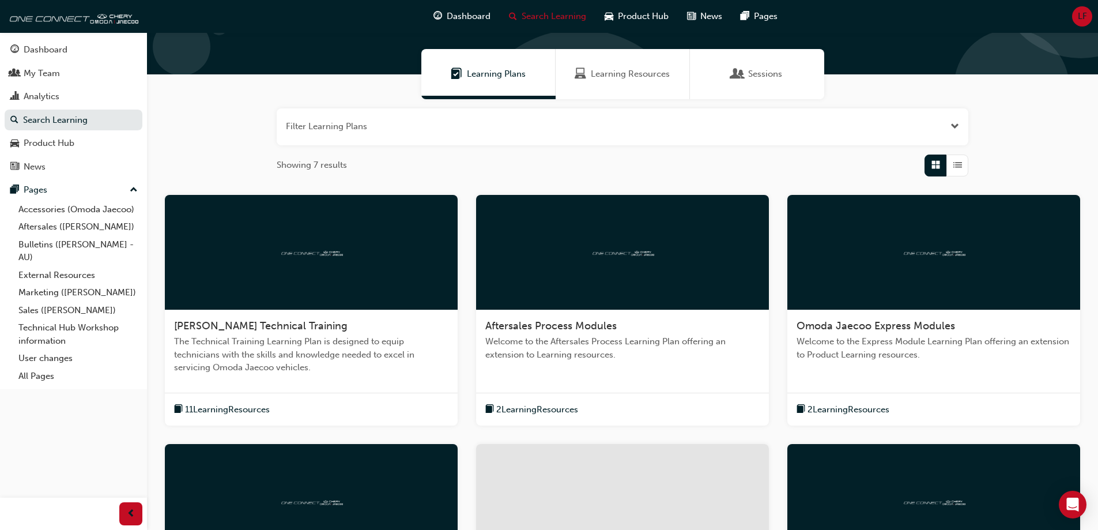
scroll to position [173, 0]
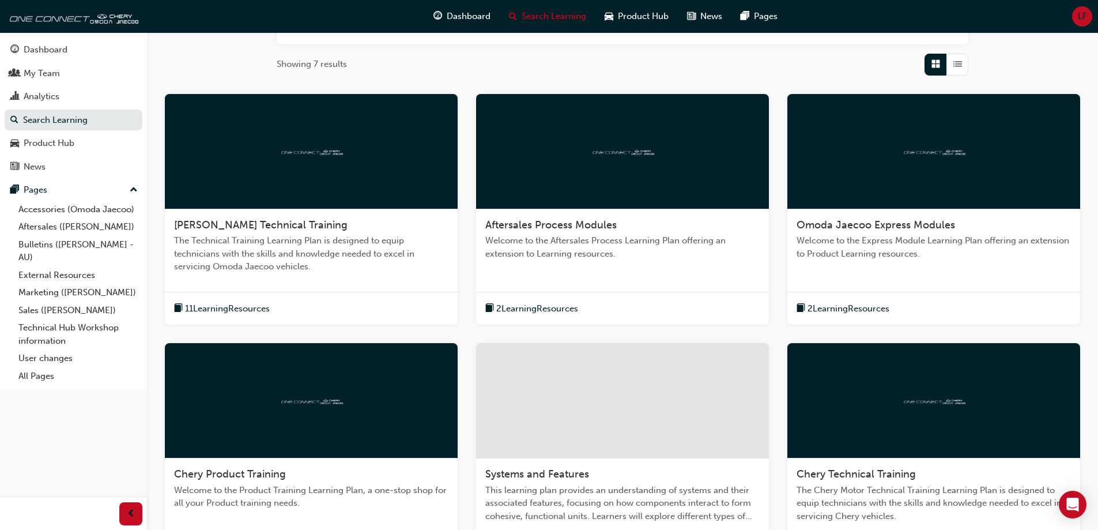
click at [351, 398] on div at bounding box center [311, 400] width 293 height 115
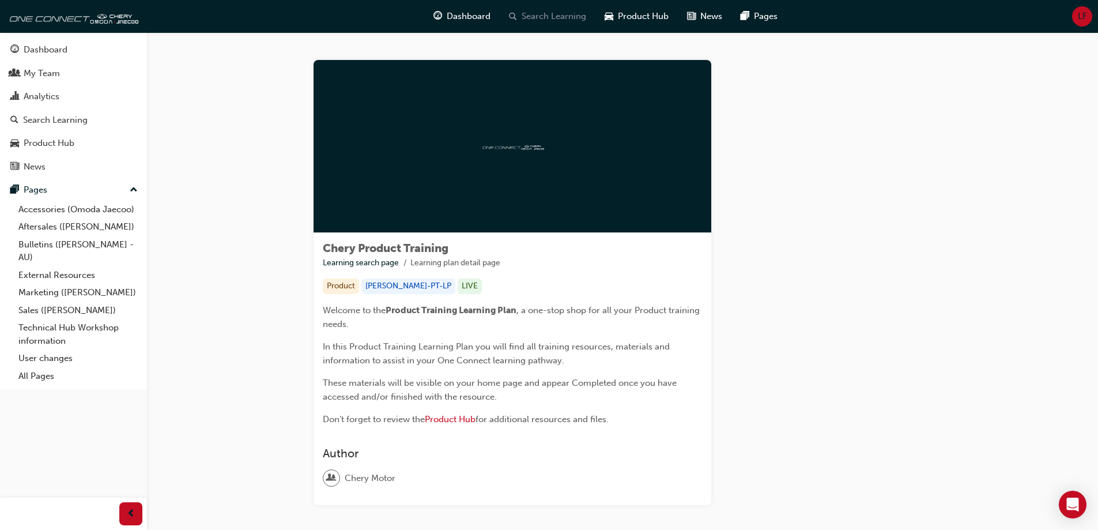
click at [574, 17] on span "Search Learning" at bounding box center [554, 16] width 65 height 13
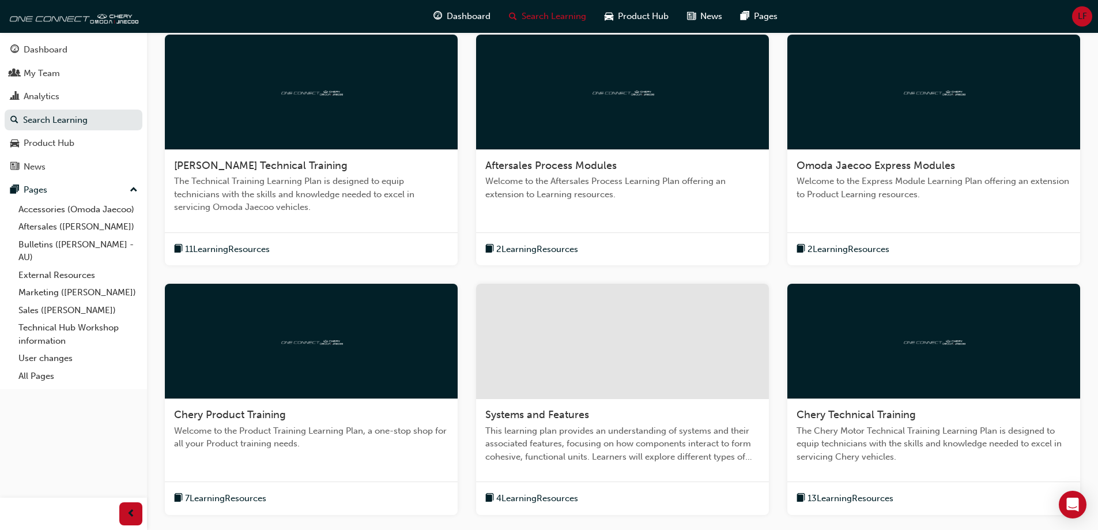
scroll to position [346, 0]
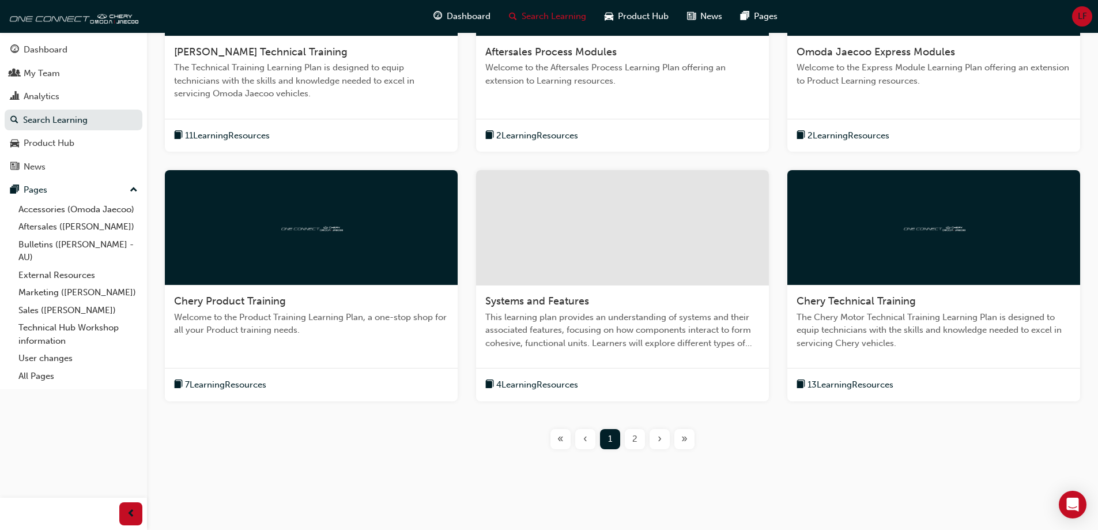
click at [563, 280] on div at bounding box center [622, 227] width 293 height 115
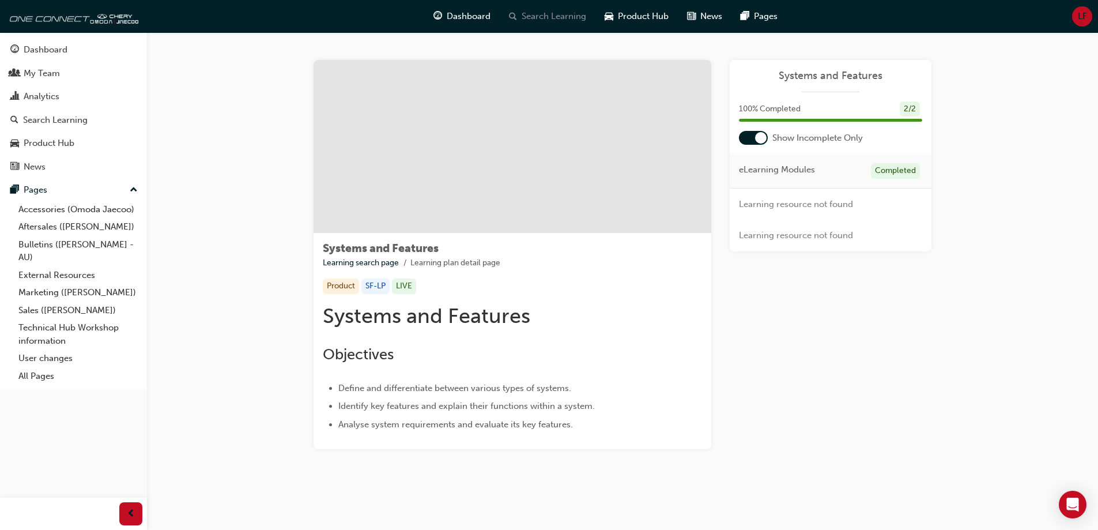
click at [557, 17] on span "Search Learning" at bounding box center [554, 16] width 65 height 13
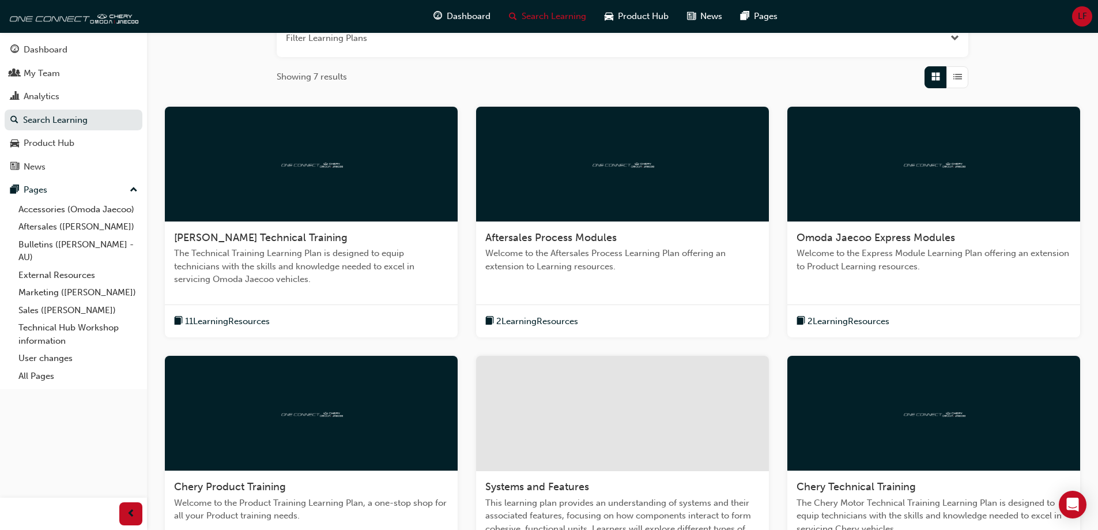
scroll to position [288, 0]
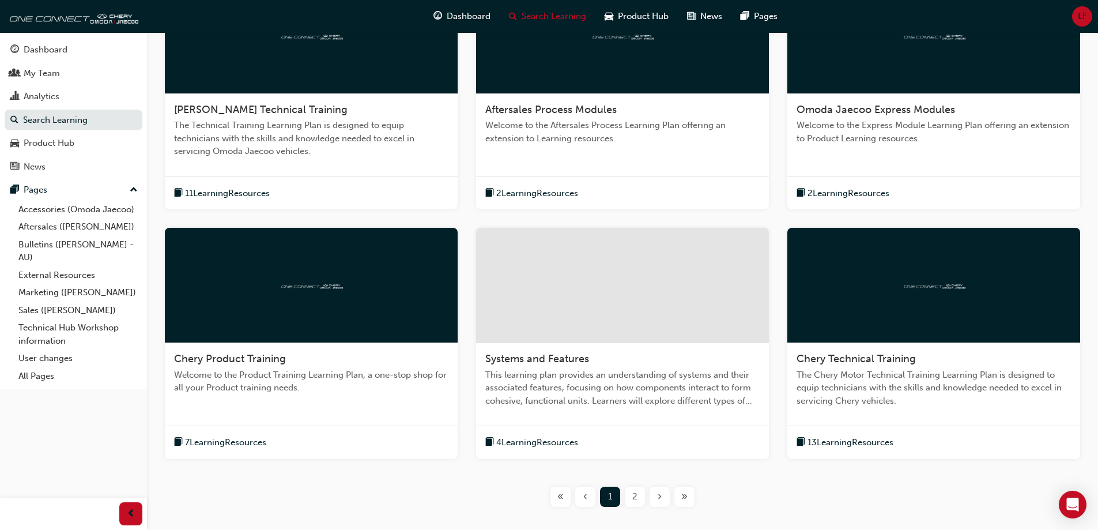
click at [898, 297] on div at bounding box center [933, 285] width 293 height 115
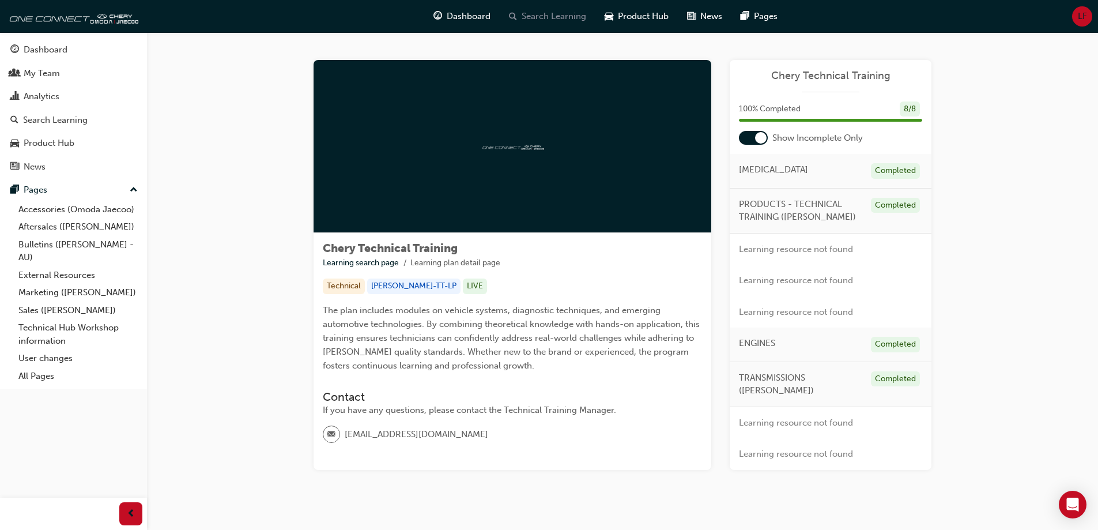
click at [557, 15] on span "Search Learning" at bounding box center [554, 16] width 65 height 13
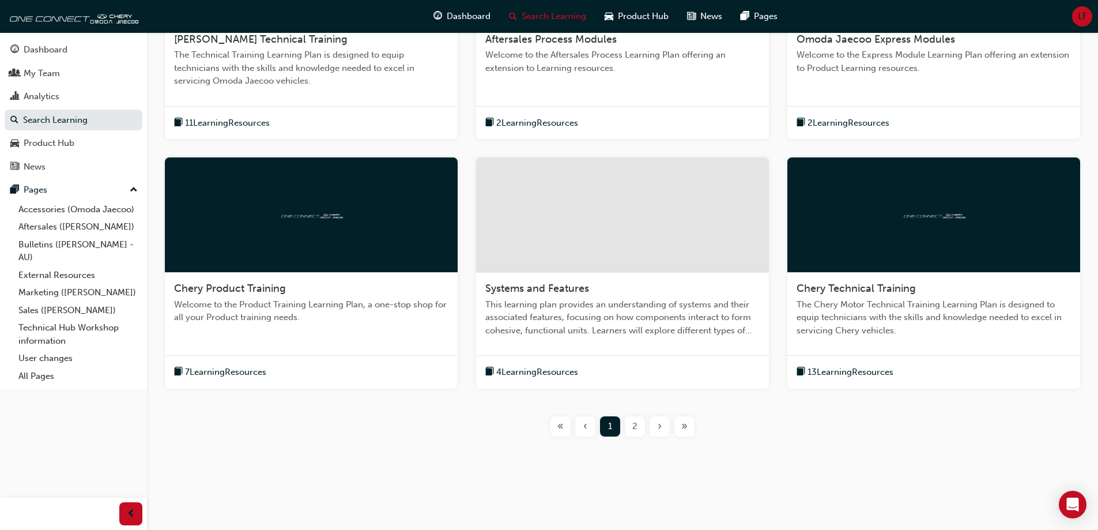
click at [631, 429] on div "2" at bounding box center [635, 426] width 20 height 20
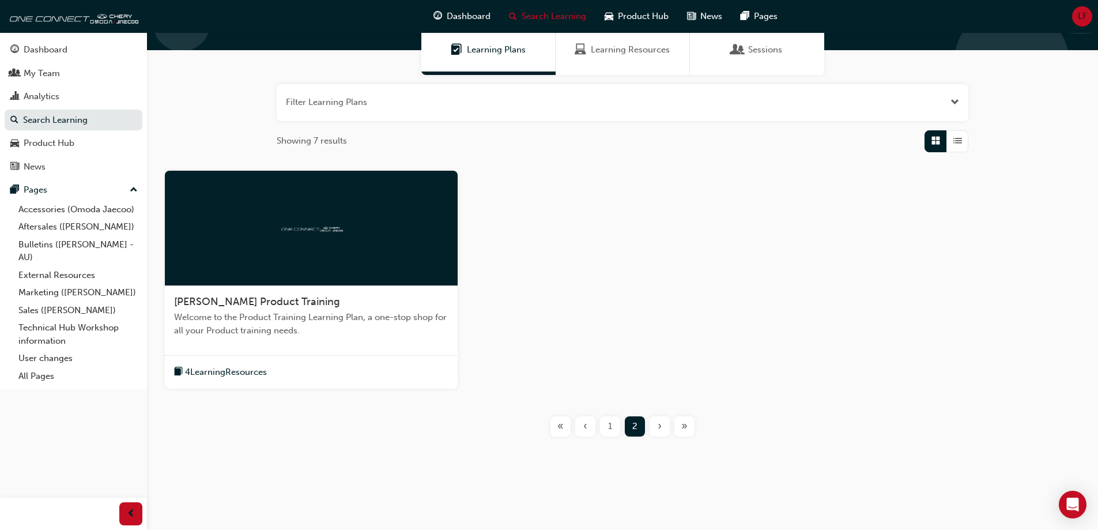
click at [255, 277] on div at bounding box center [311, 228] width 293 height 115
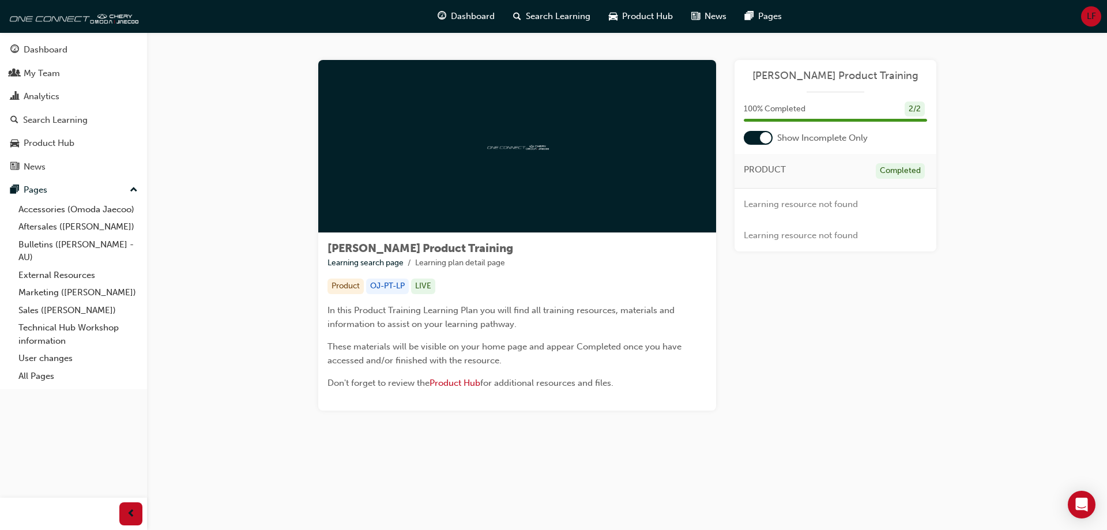
click at [243, 141] on div "Omoda Jaecoo Product Training Learning search page Learning plan detail page Om…" at bounding box center [627, 248] width 960 height 433
click at [220, 213] on div "Omoda Jaecoo Product Training Learning search page Learning plan detail page Om…" at bounding box center [627, 248] width 960 height 433
